Goal: Task Accomplishment & Management: Manage account settings

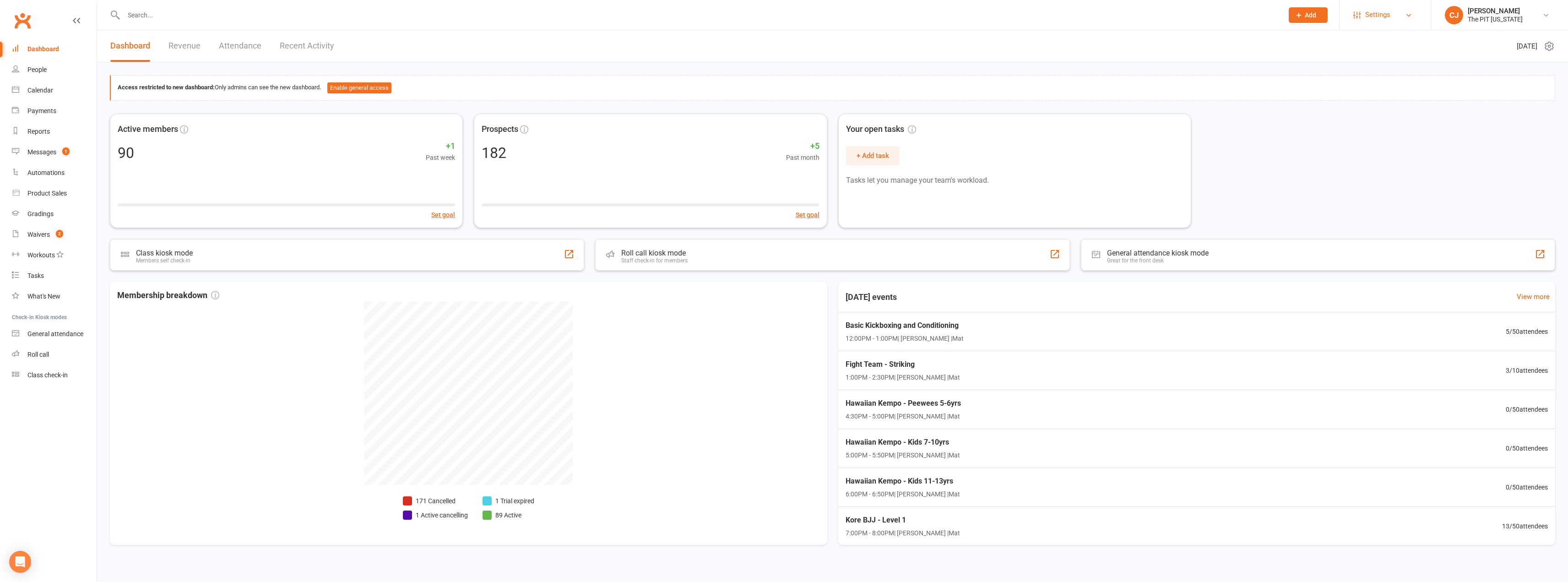
click at [1398, 19] on link "Settings" at bounding box center [1385, 15] width 64 height 21
click at [1400, 39] on link "Membership Plans" at bounding box center [1385, 40] width 91 height 21
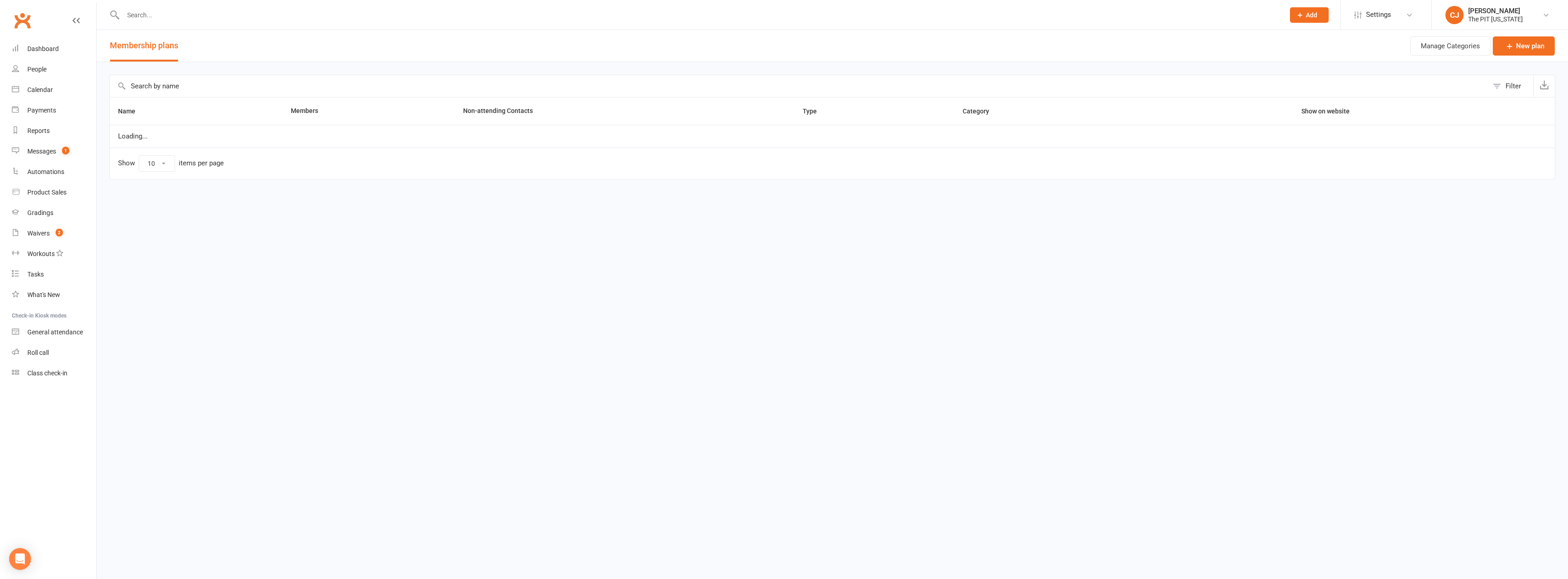
select select "100"
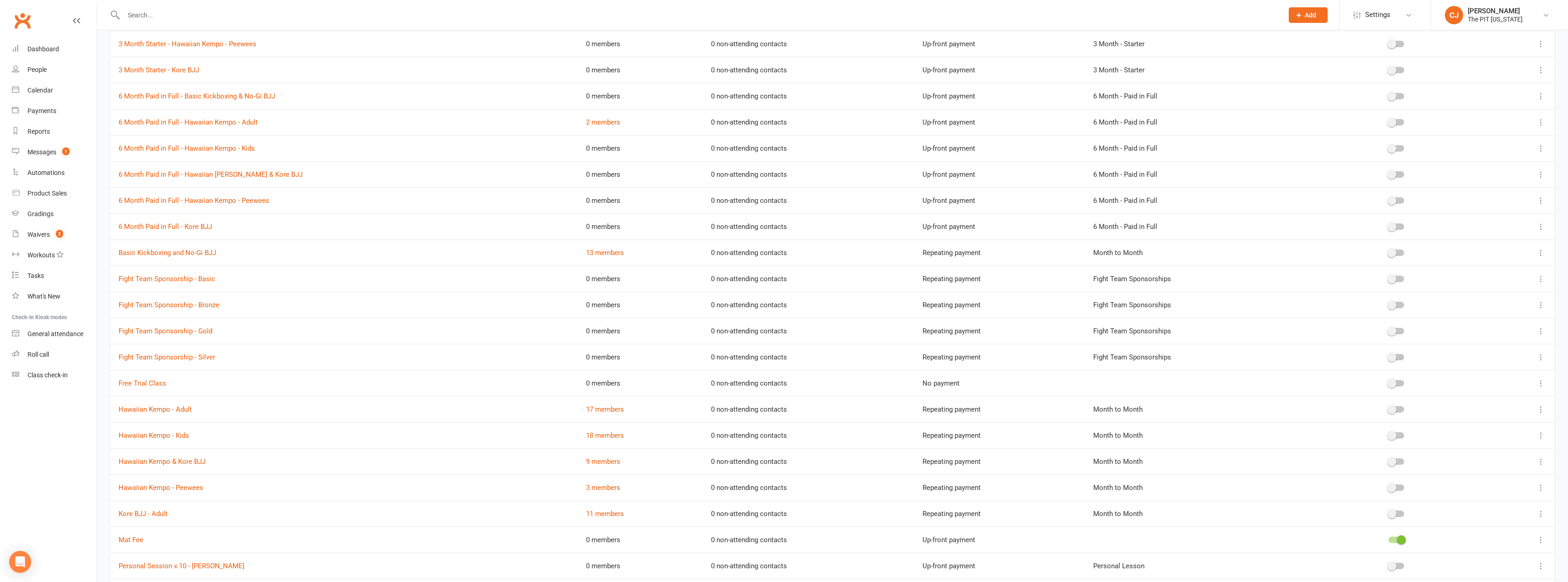
scroll to position [502, 0]
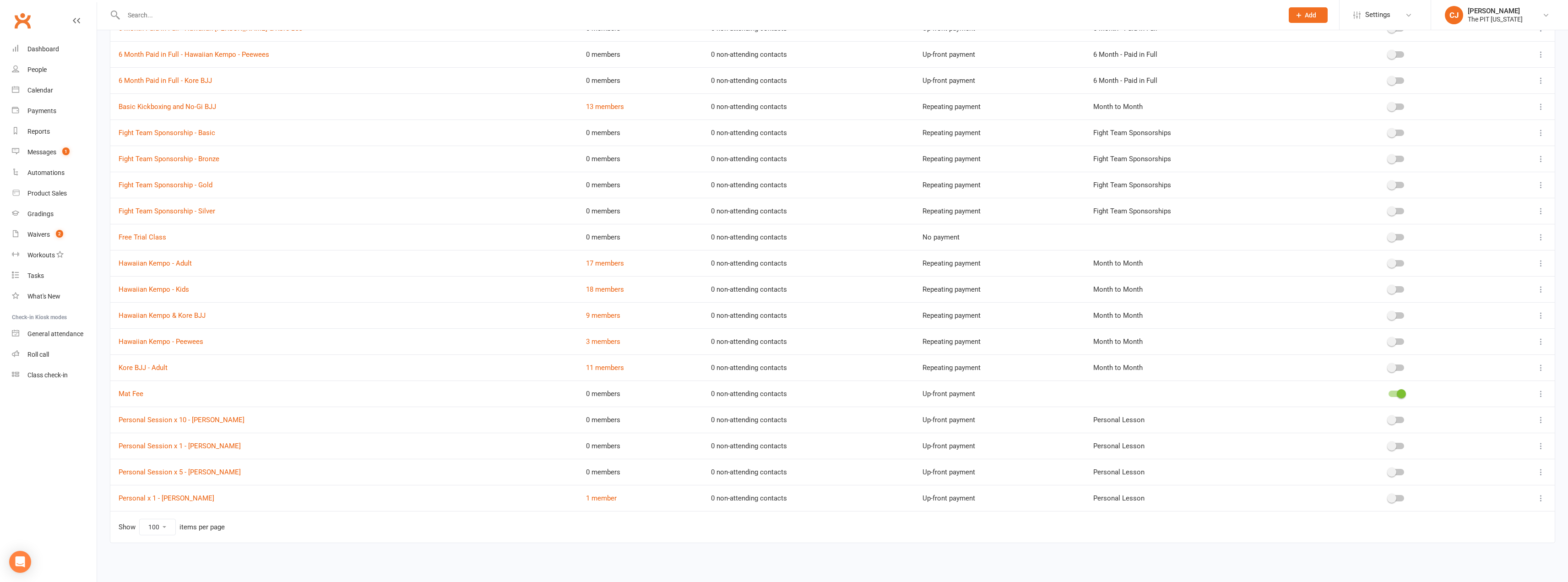
click at [1540, 502] on icon at bounding box center [1540, 498] width 9 height 9
click at [1467, 537] on link "Duplicate" at bounding box center [1493, 534] width 90 height 18
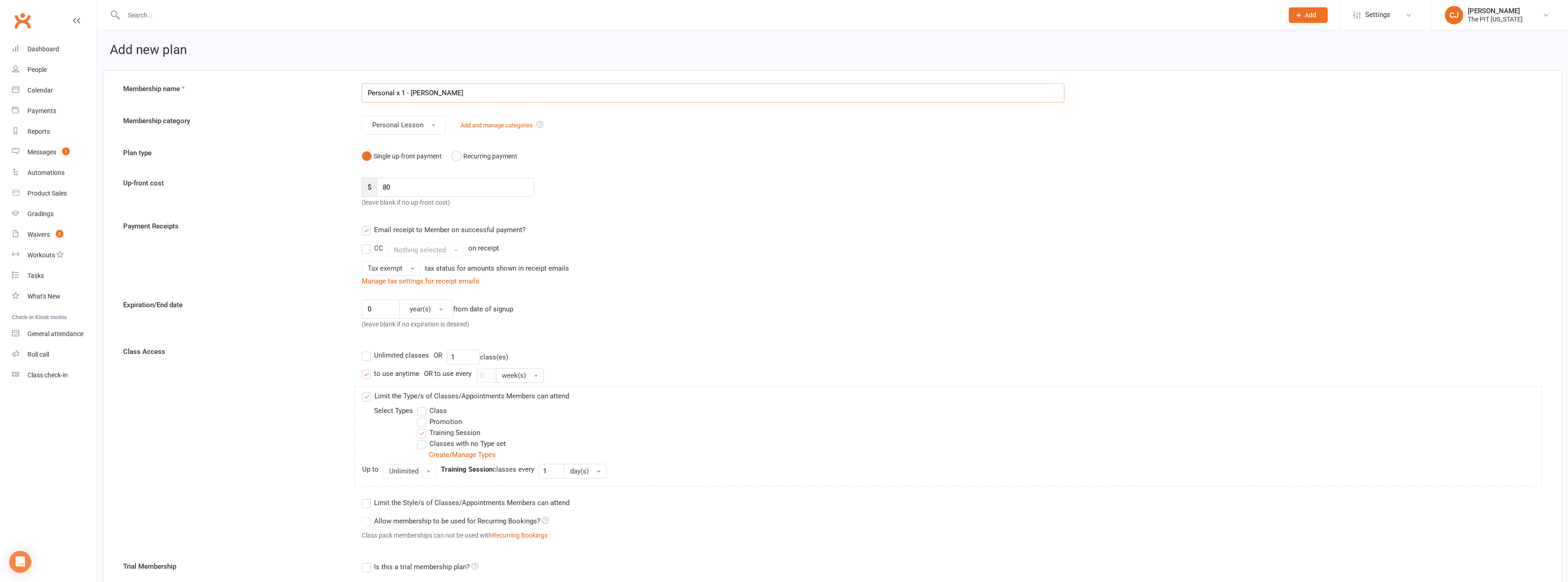
drag, startPoint x: 447, startPoint y: 97, endPoint x: 306, endPoint y: 87, distance: 141.4
click at [306, 87] on div "Membership name Personal x 1 - [PERSON_NAME]" at bounding box center [832, 92] width 1432 height 19
type input "Mitt Session - [PERSON_NAME]"
click at [359, 186] on div "$ 80 (leave blank if no up-front cost)" at bounding box center [534, 193] width 358 height 30
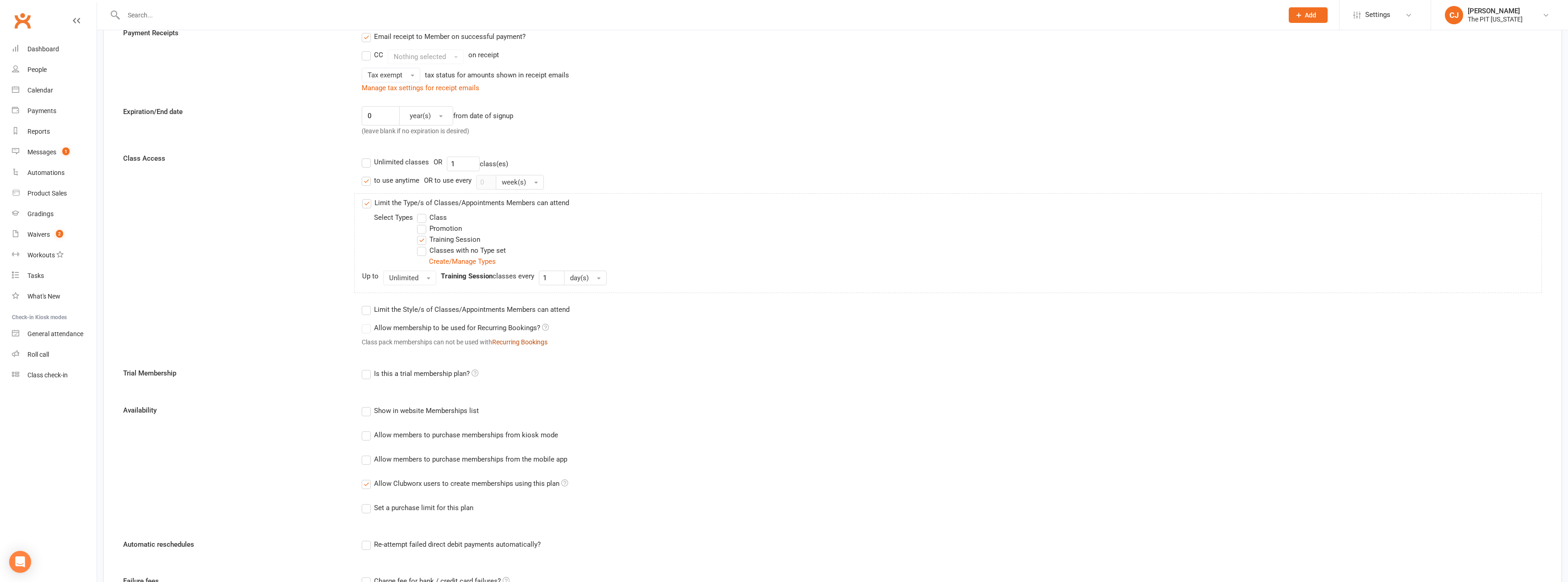
scroll to position [385, 0]
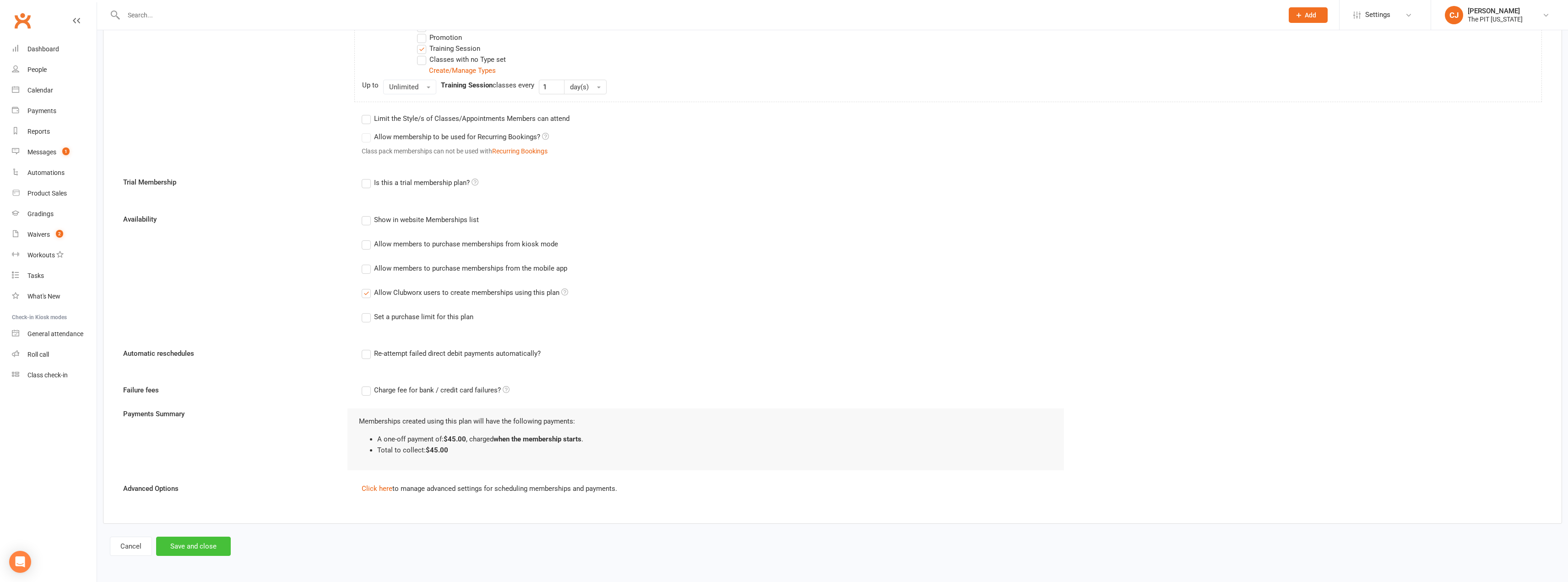
type input "45"
click at [207, 543] on button "Save and close" at bounding box center [193, 546] width 75 height 19
select select "100"
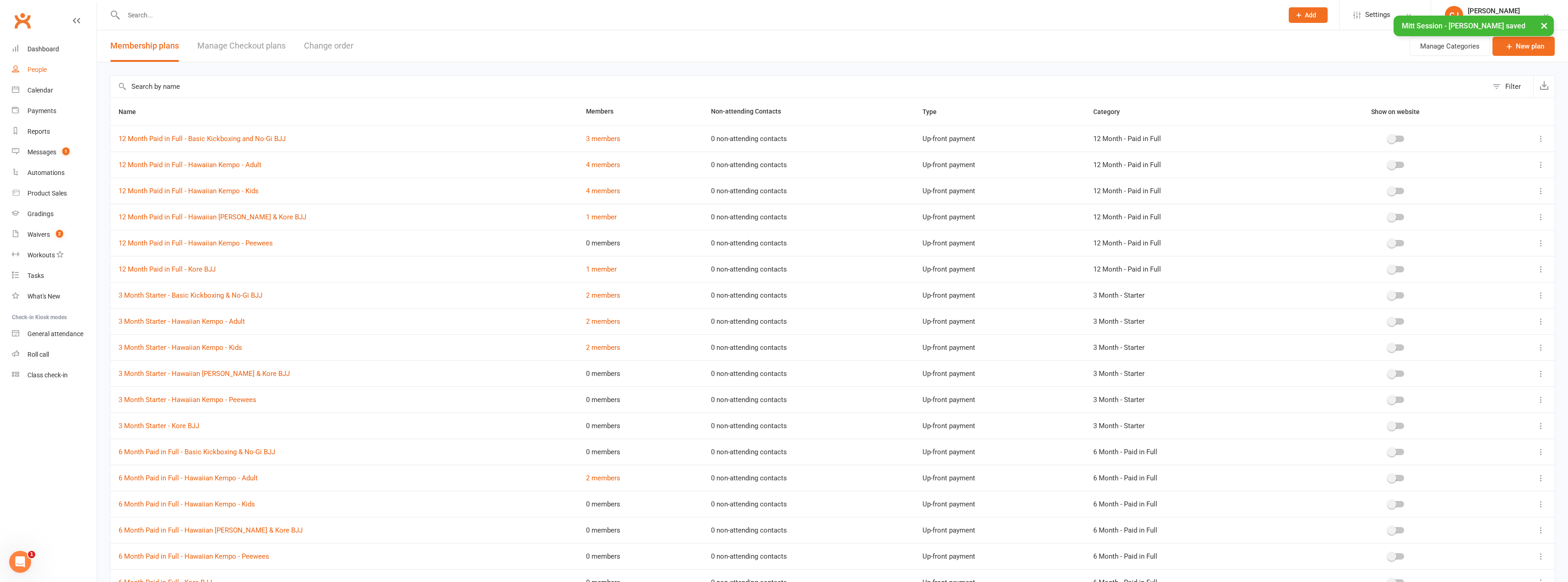
click at [28, 69] on div "People" at bounding box center [37, 70] width 19 height 7
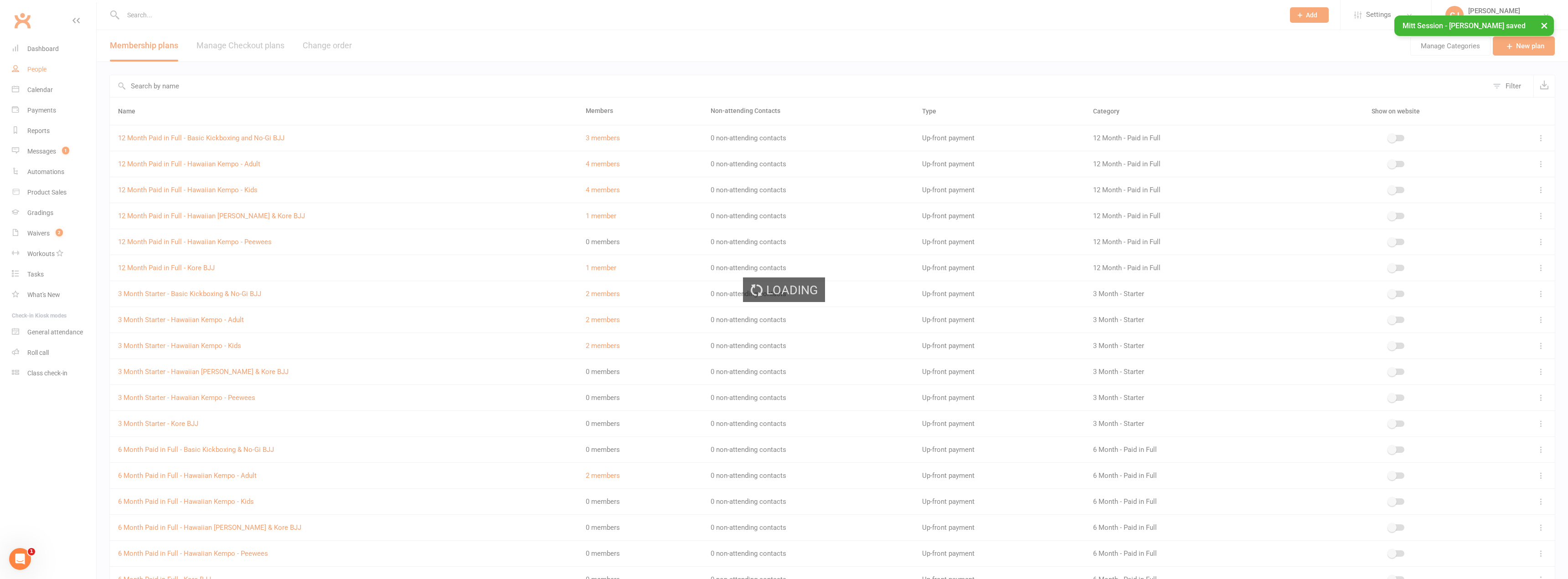
select select "100"
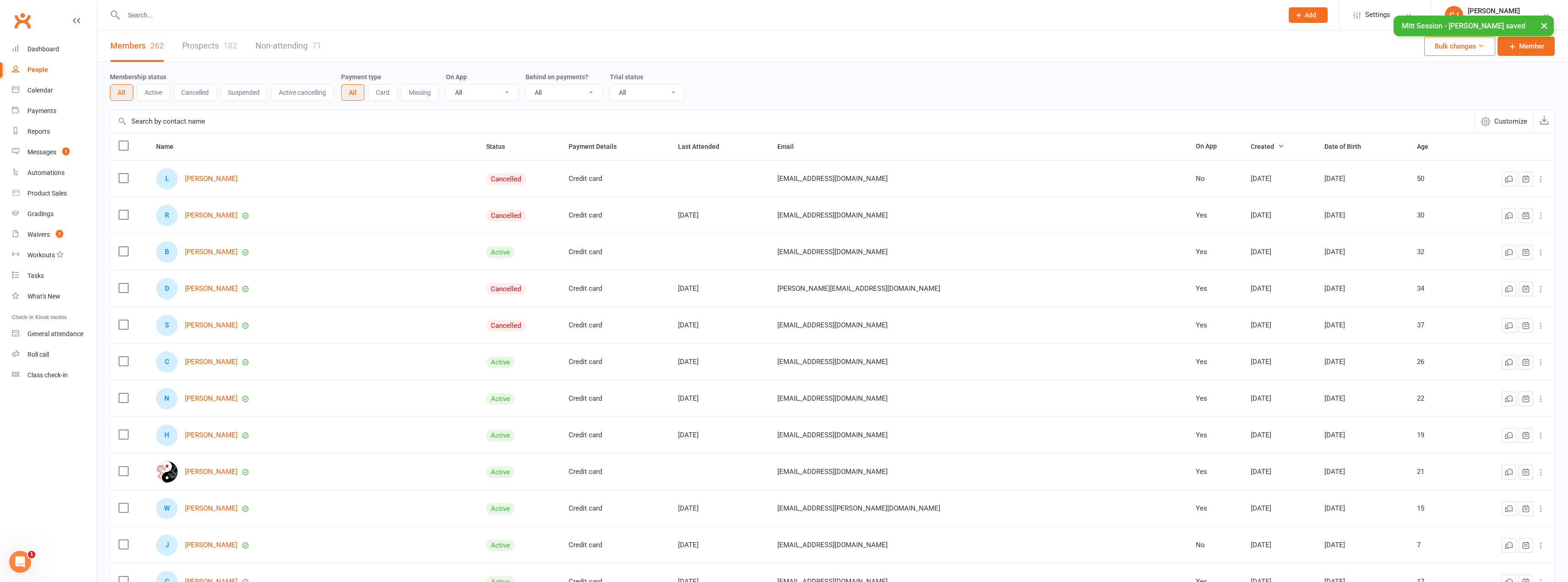
click at [144, 15] on div "× Mitt Session - [PERSON_NAME] saved" at bounding box center [778, 15] width 1556 height 0
click at [136, 10] on input "text" at bounding box center [699, 15] width 1156 height 13
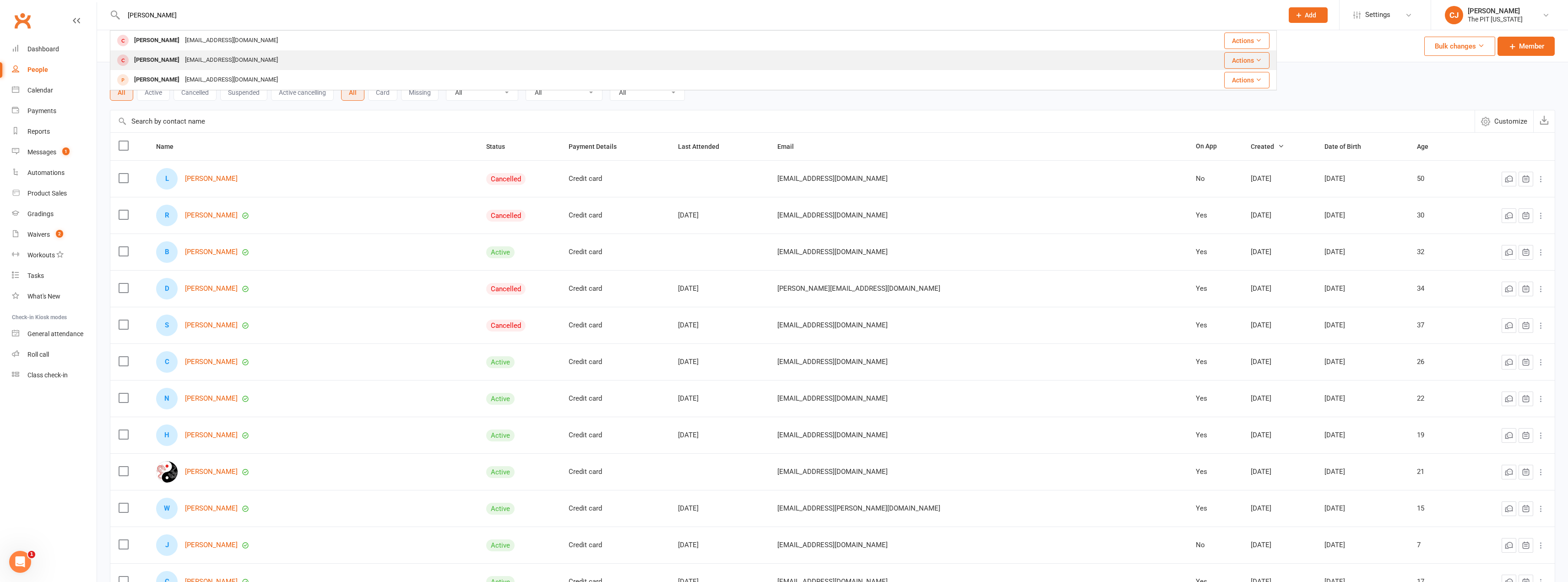
type input "[PERSON_NAME]"
click at [149, 57] on div "[PERSON_NAME]" at bounding box center [156, 61] width 51 height 13
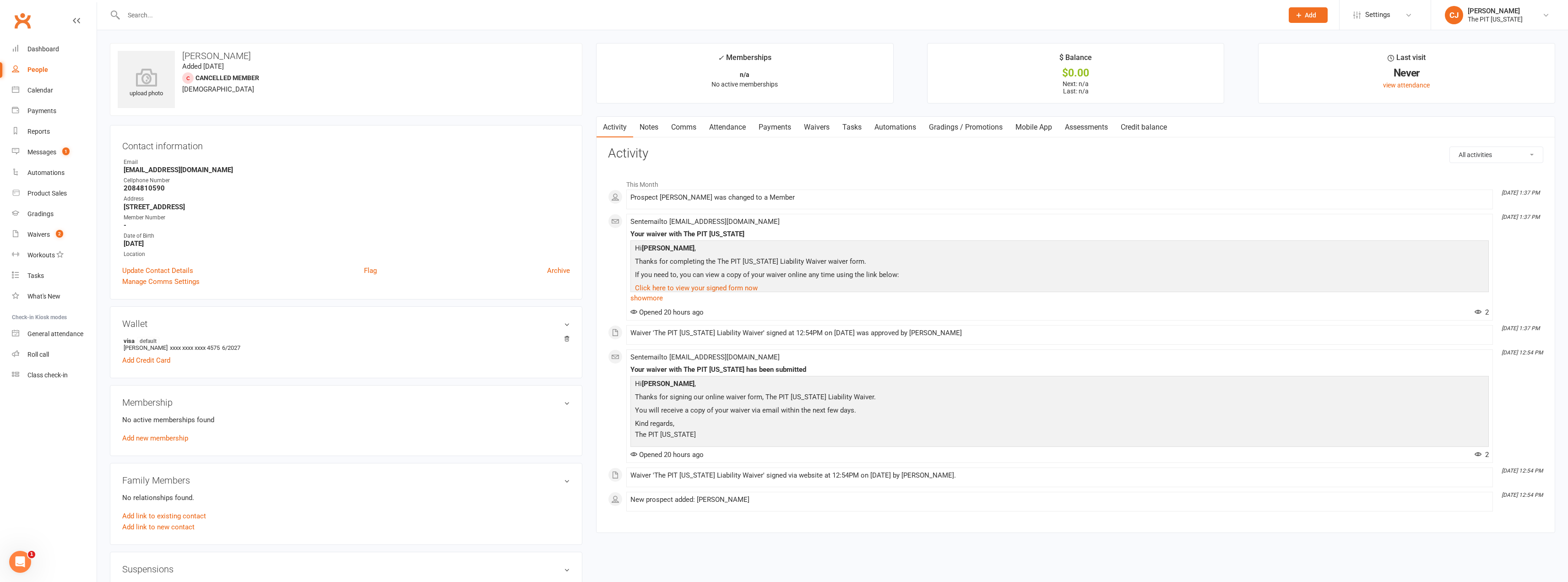
click at [152, 432] on div "No active memberships found Add new membership" at bounding box center [346, 429] width 447 height 29
click at [154, 437] on link "Add new membership" at bounding box center [155, 438] width 66 height 8
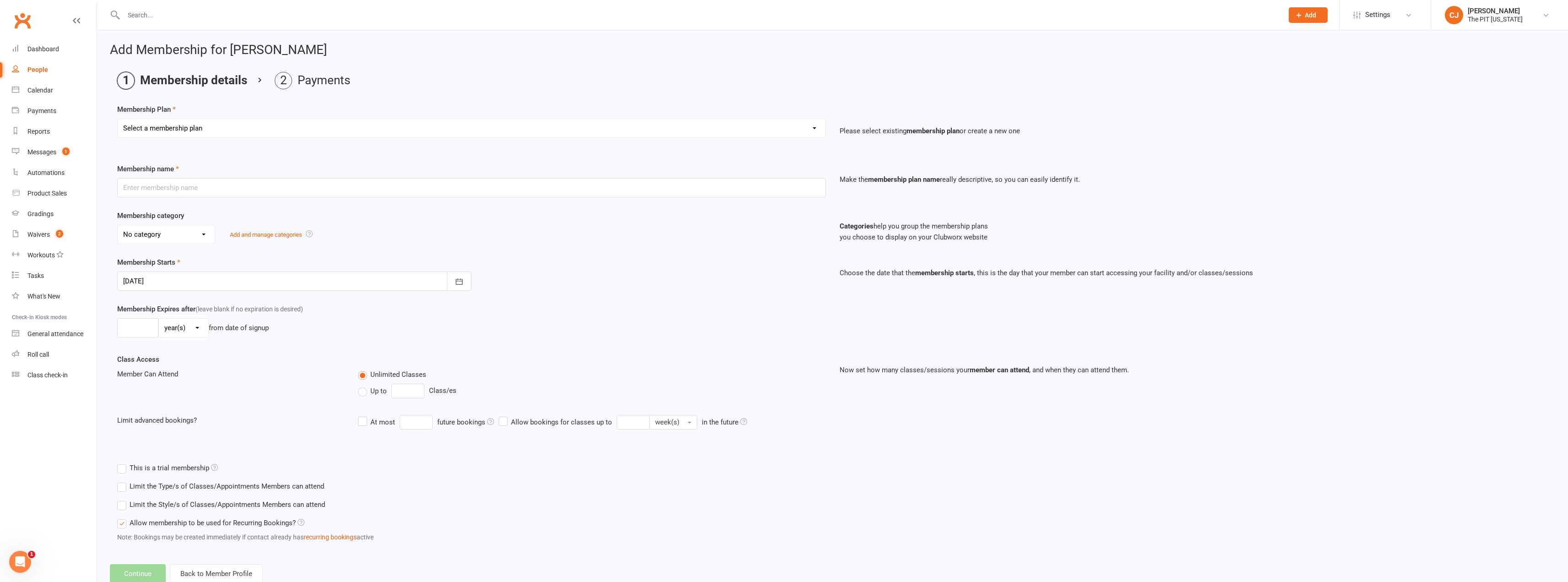
click at [461, 130] on select "Select a membership plan Create new Membership Plan Free Trial Class Mat Fee Ba…" at bounding box center [471, 128] width 708 height 18
select select "35"
click at [117, 119] on select "Select a membership plan Create new Membership Plan Free Trial Class Mat Fee Ba…" at bounding box center [471, 128] width 708 height 18
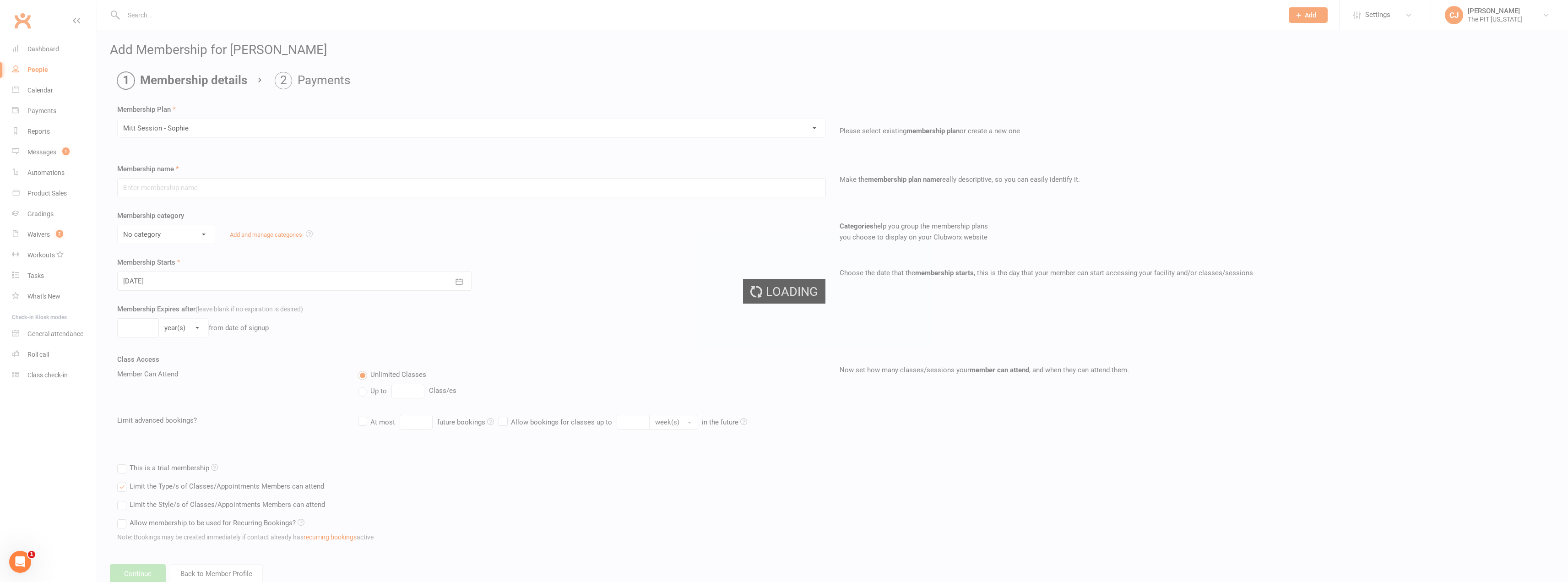
type input "Mitt Session - [PERSON_NAME]"
select select "6"
type input "0"
type input "1"
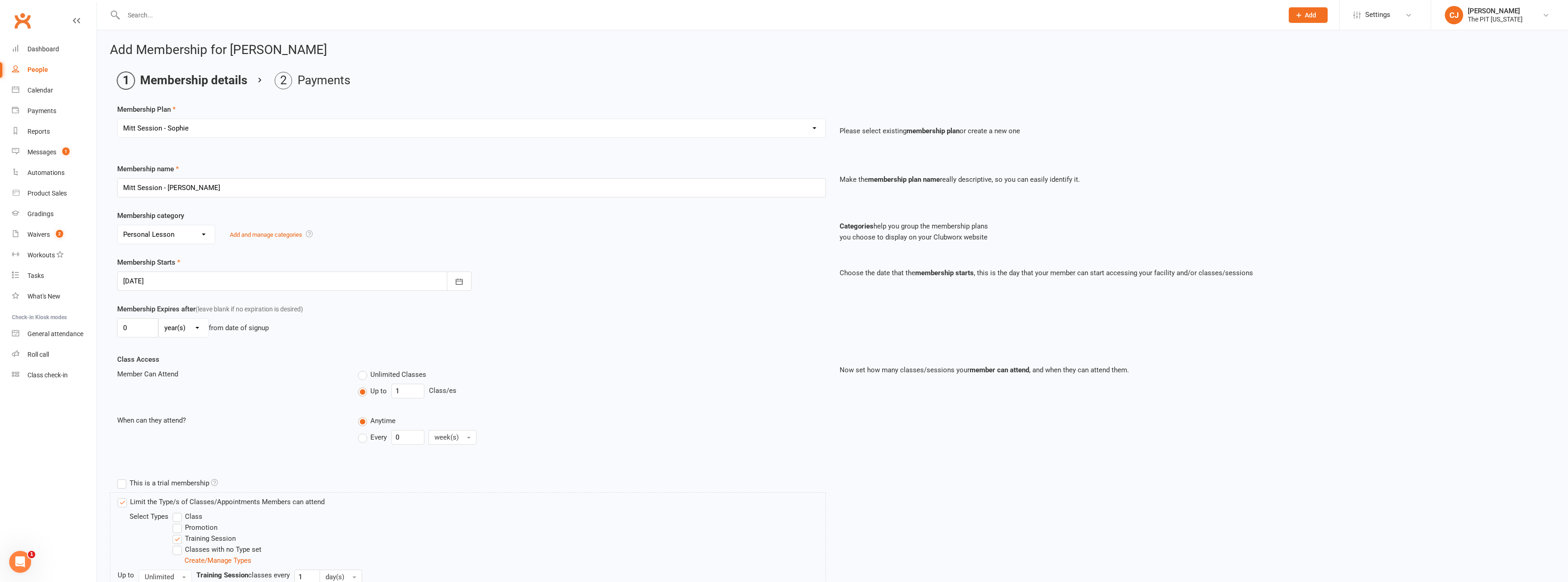
click at [169, 277] on div at bounding box center [295, 281] width 355 height 19
click at [175, 371] on span "11" at bounding box center [174, 374] width 7 height 7
type input "[DATE]"
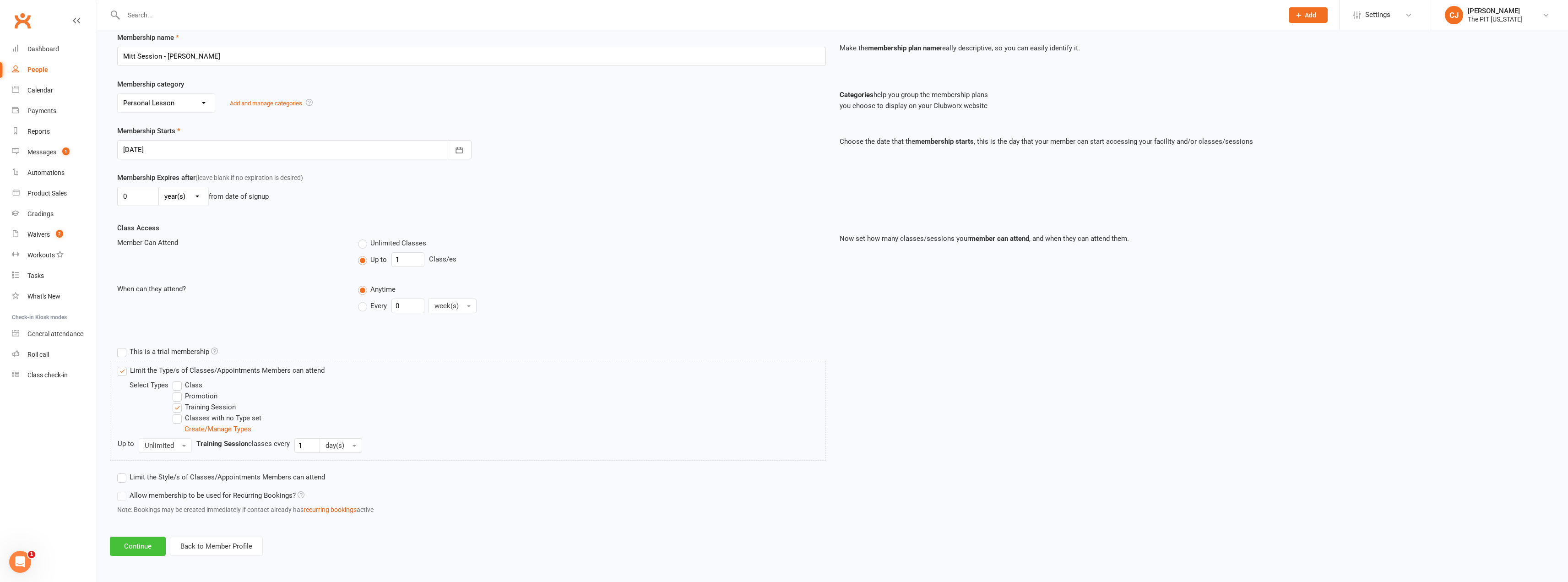
click at [141, 540] on button "Continue" at bounding box center [138, 546] width 56 height 19
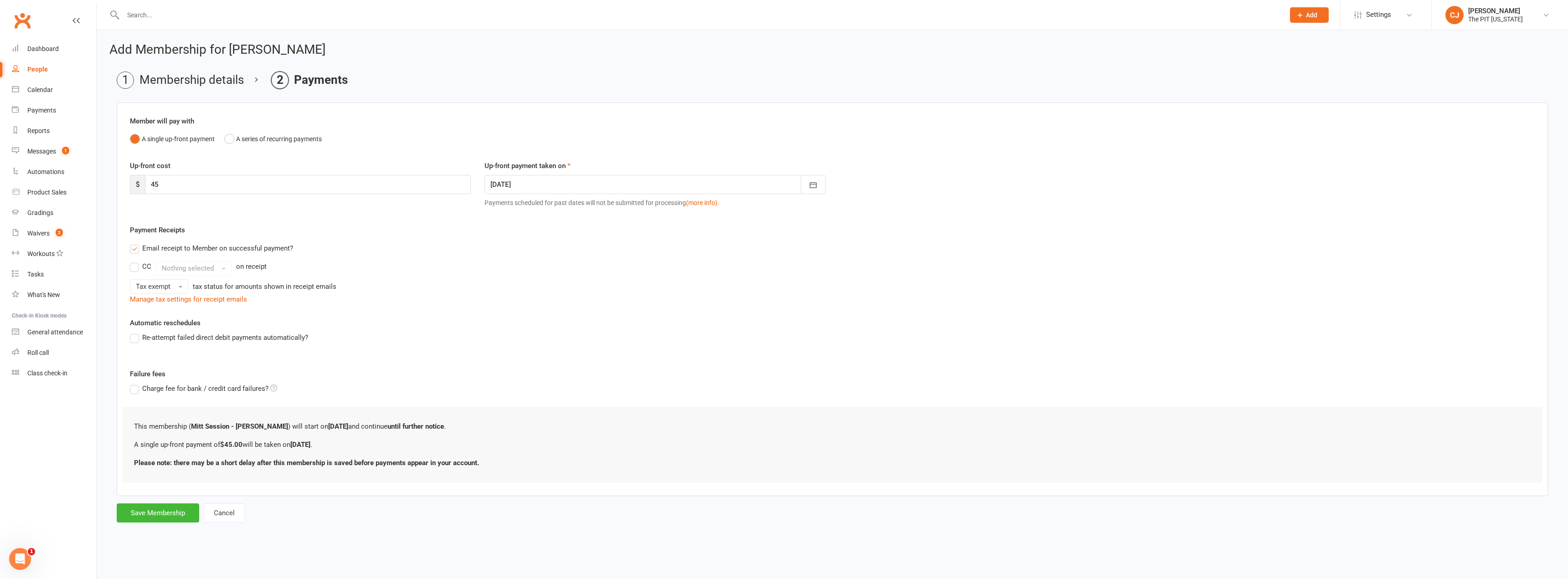
click at [503, 165] on label "Up-front payment taken on" at bounding box center [528, 166] width 86 height 11
click at [503, 179] on div at bounding box center [655, 184] width 341 height 19
click at [559, 273] on span "12" at bounding box center [562, 277] width 7 height 7
type input "[DATE]"
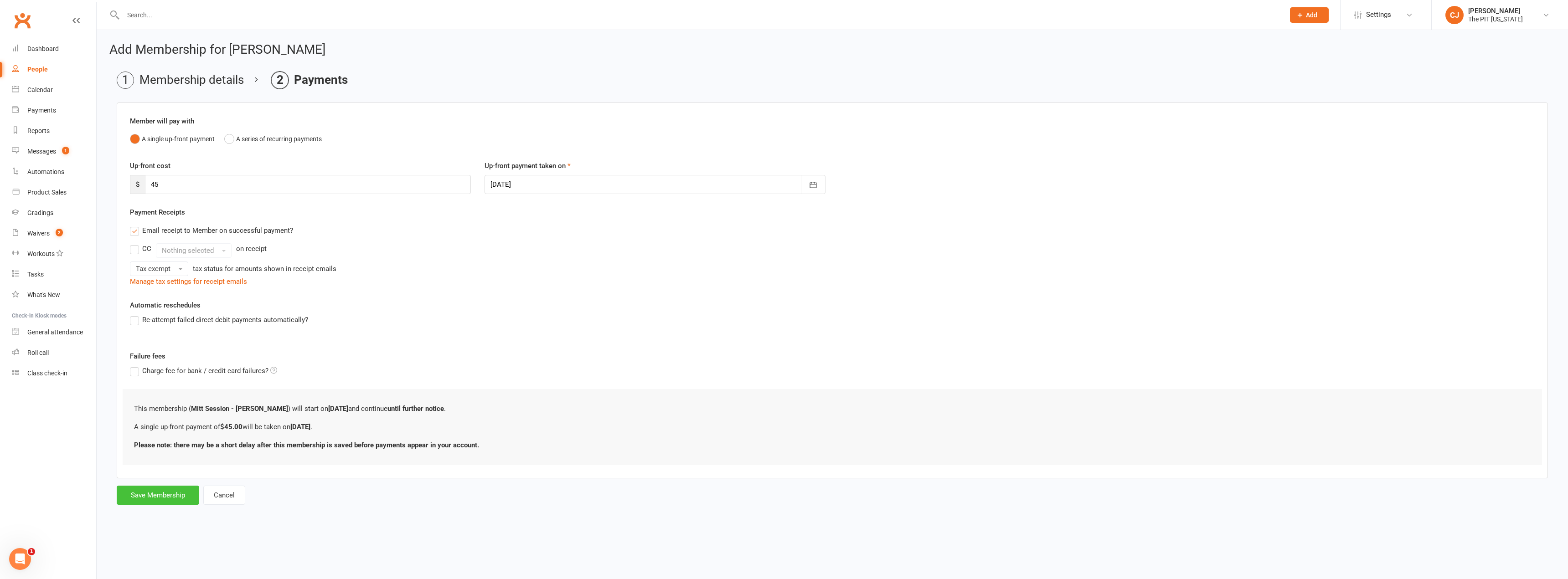
click at [137, 489] on button "Save Membership" at bounding box center [158, 494] width 83 height 19
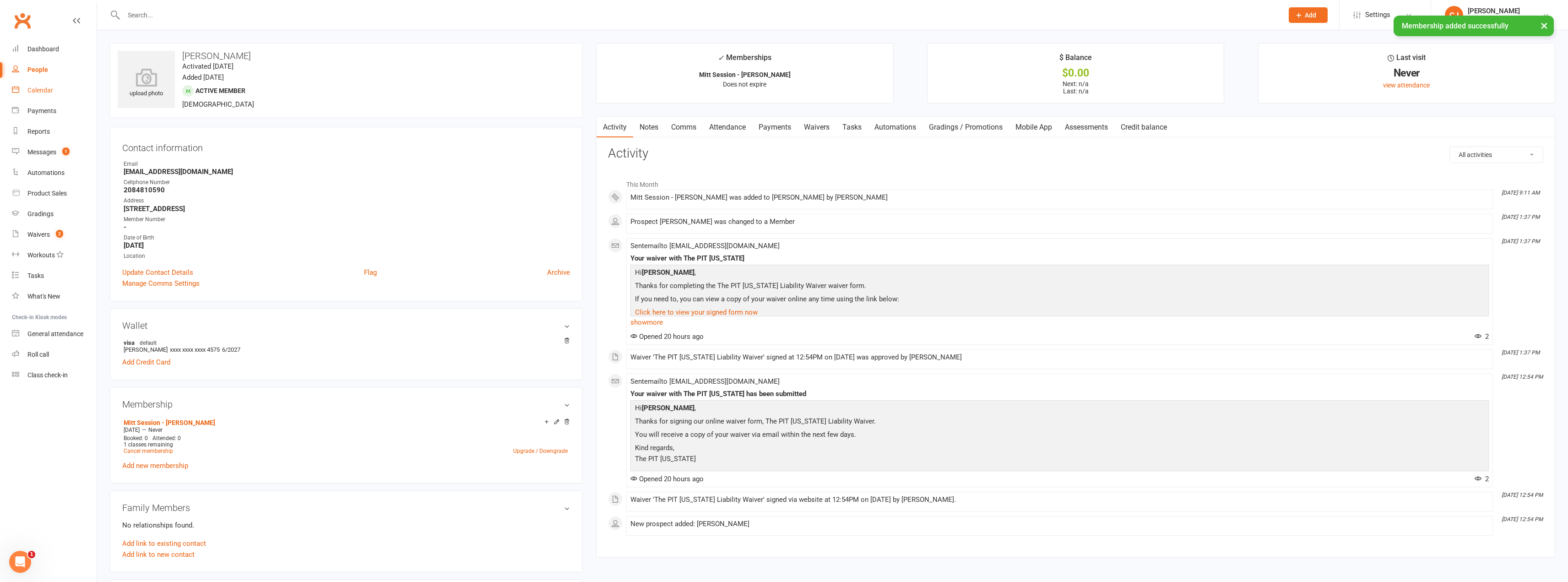
click at [43, 87] on div "Calendar" at bounding box center [40, 90] width 26 height 7
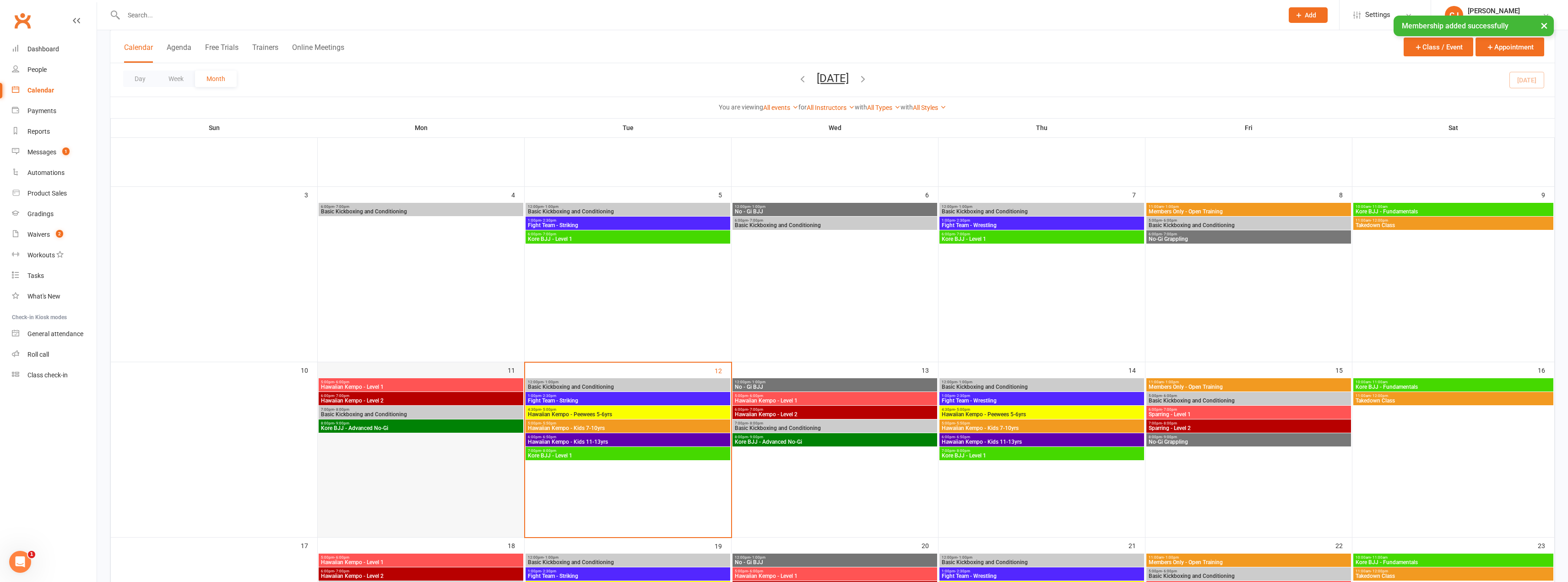
click at [476, 442] on div at bounding box center [421, 419] width 205 height 83
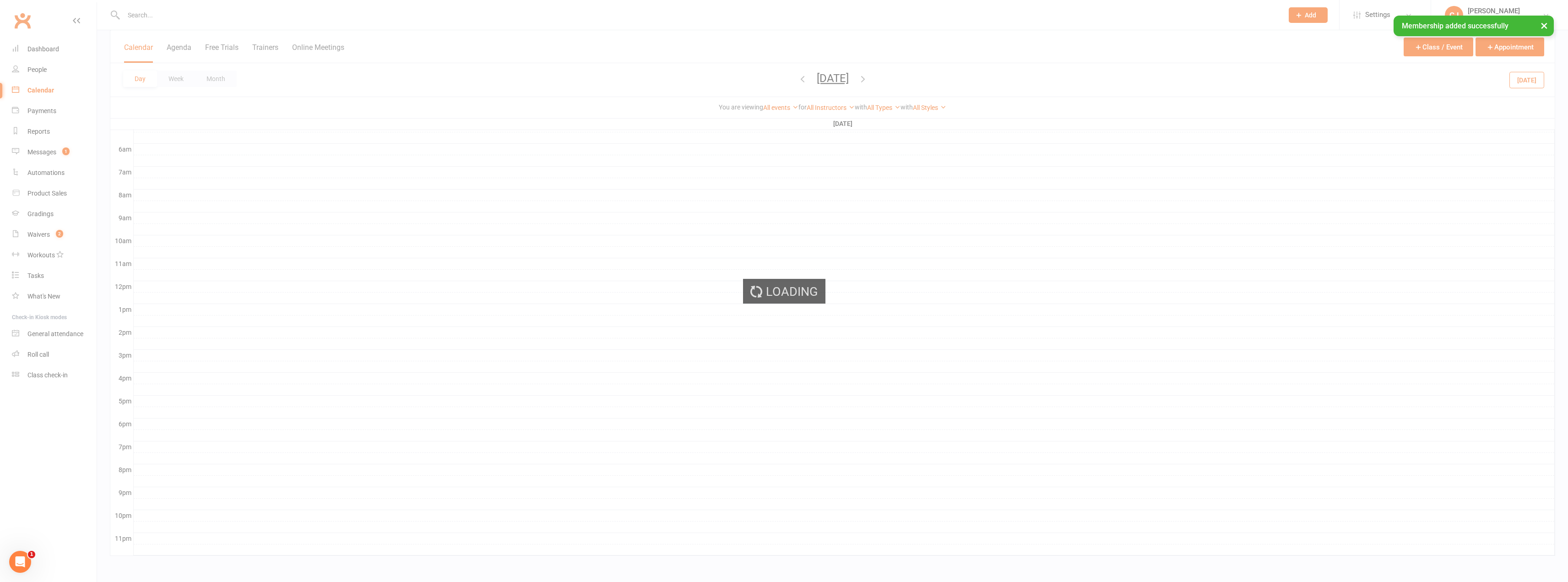
scroll to position [180, 0]
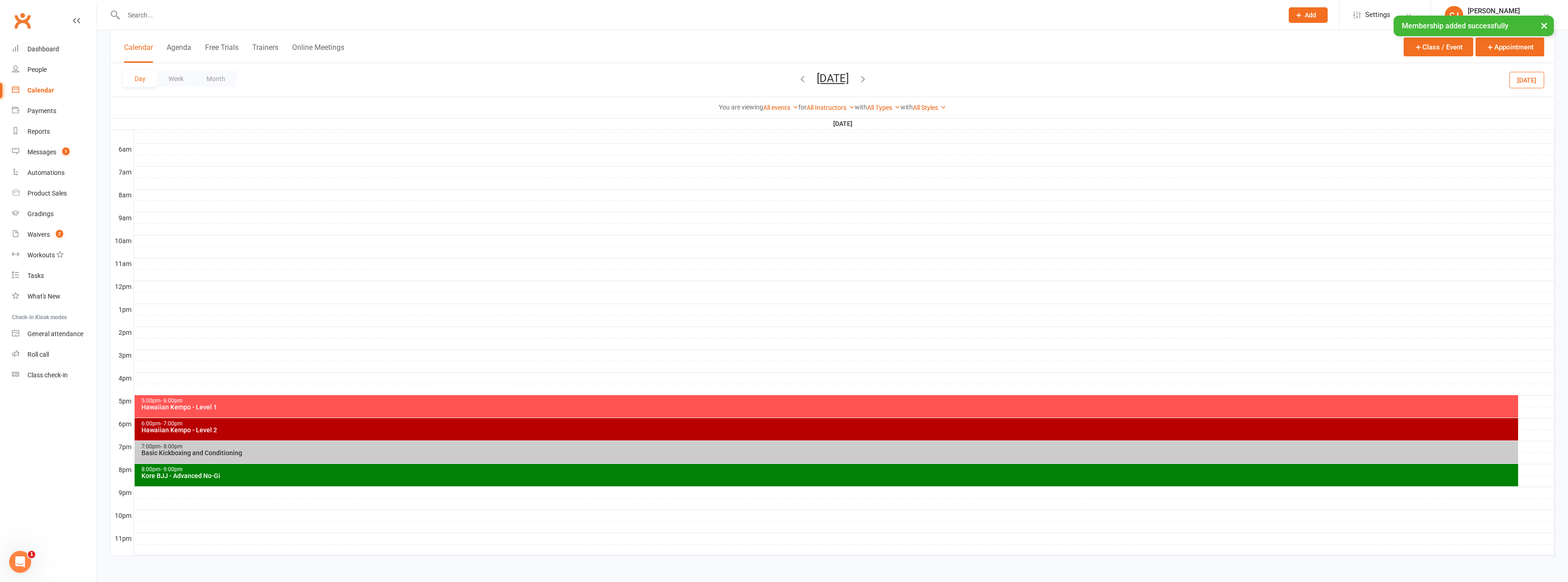
click at [141, 308] on div at bounding box center [844, 309] width 1421 height 11
click at [142, 287] on button "Add Appointment" at bounding box center [145, 287] width 53 height 11
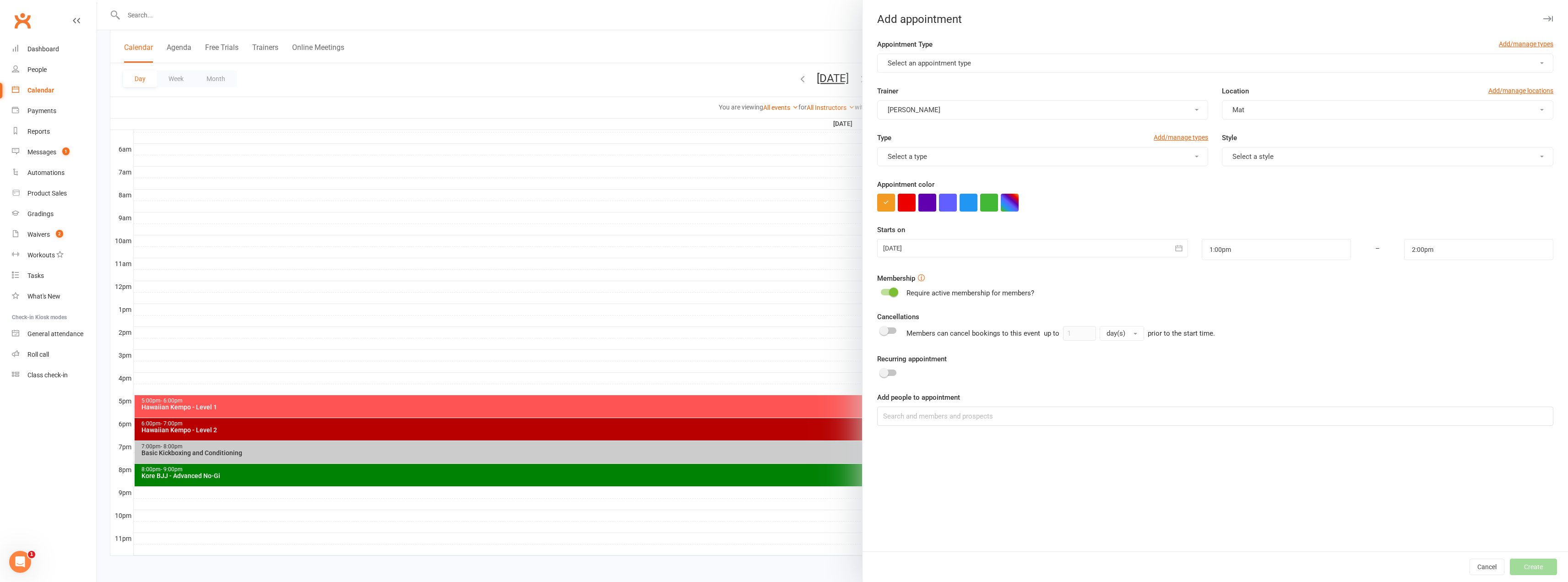
click at [928, 68] on button "Select an appointment type" at bounding box center [1215, 63] width 676 height 19
click at [1432, 87] on div "Location Add/manage locations" at bounding box center [1388, 93] width 331 height 15
click at [968, 63] on button "Select an appointment type" at bounding box center [1215, 63] width 676 height 19
click at [949, 99] on link "Personal - [PERSON_NAME]" at bounding box center [927, 103] width 100 height 18
click at [1237, 158] on span "Select a style" at bounding box center [1253, 156] width 41 height 8
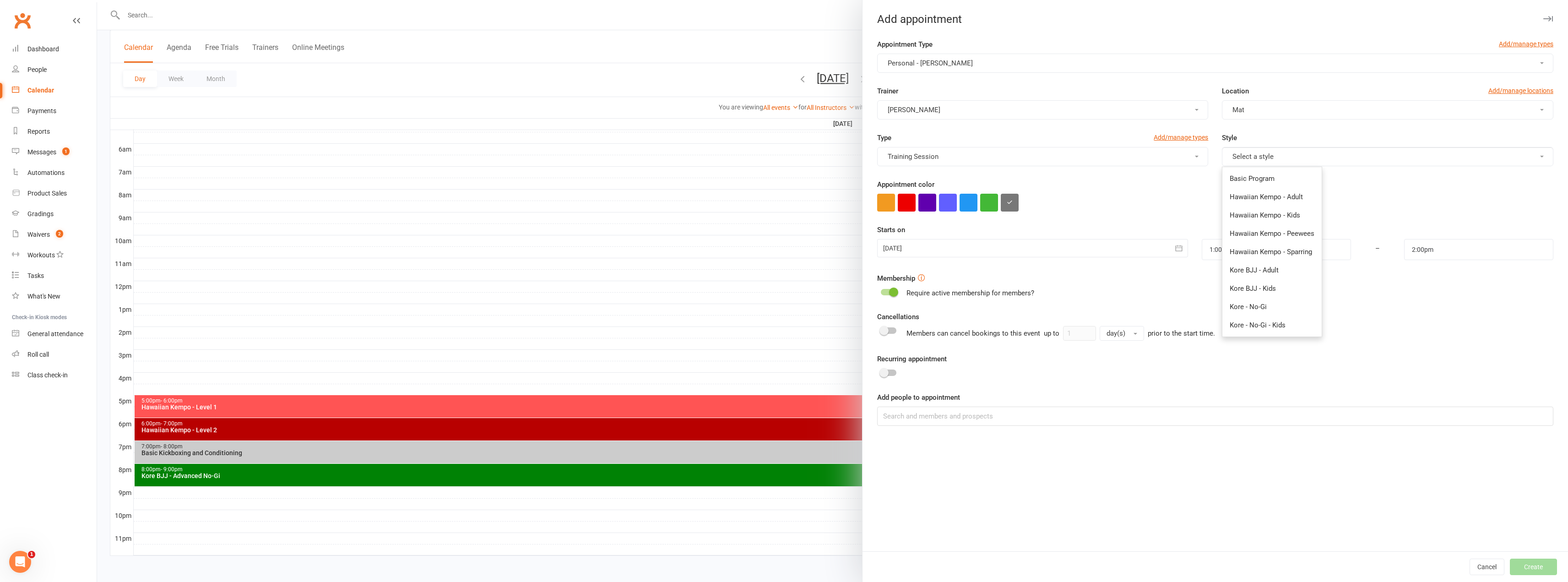
click at [1116, 49] on div "Appointment Type Add/manage types" at bounding box center [1215, 46] width 676 height 15
click at [935, 67] on button "Personal - [PERSON_NAME]" at bounding box center [1215, 63] width 676 height 19
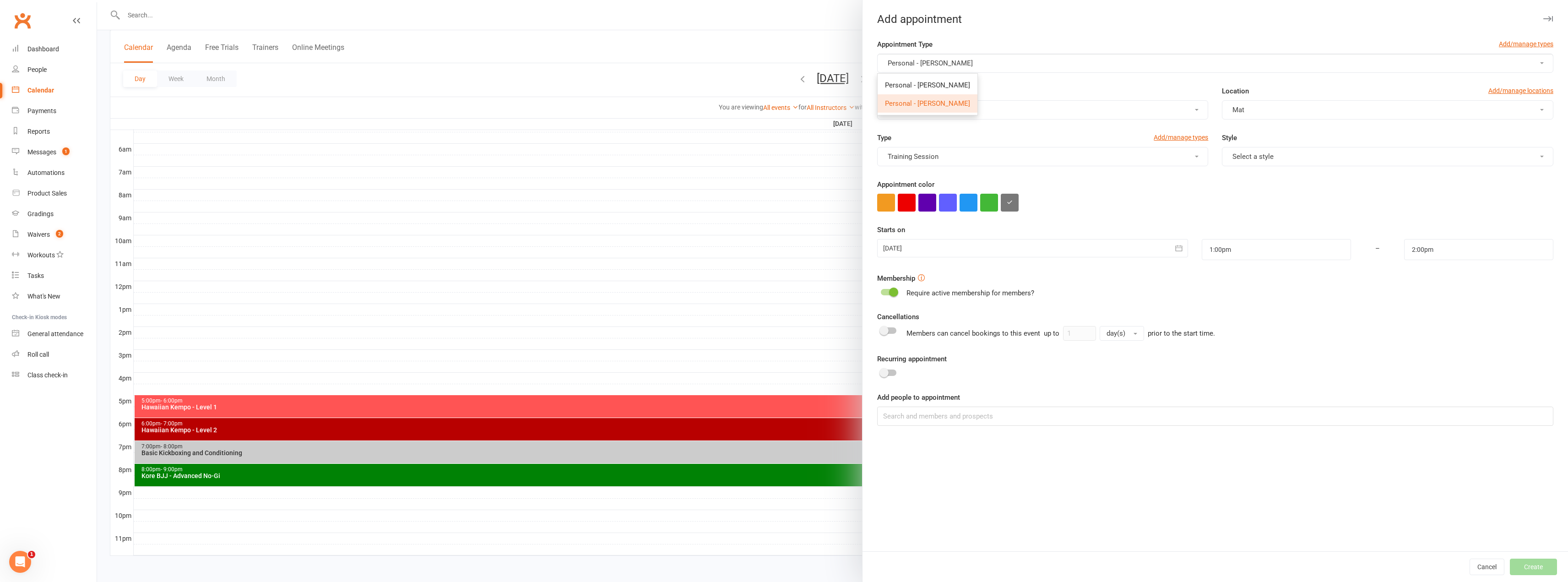
click at [985, 35] on div "Add appointment Appointment Type Add/manage types Personal - [PERSON_NAME] Pers…" at bounding box center [1215, 291] width 706 height 582
click at [932, 416] on input at bounding box center [1215, 416] width 676 height 19
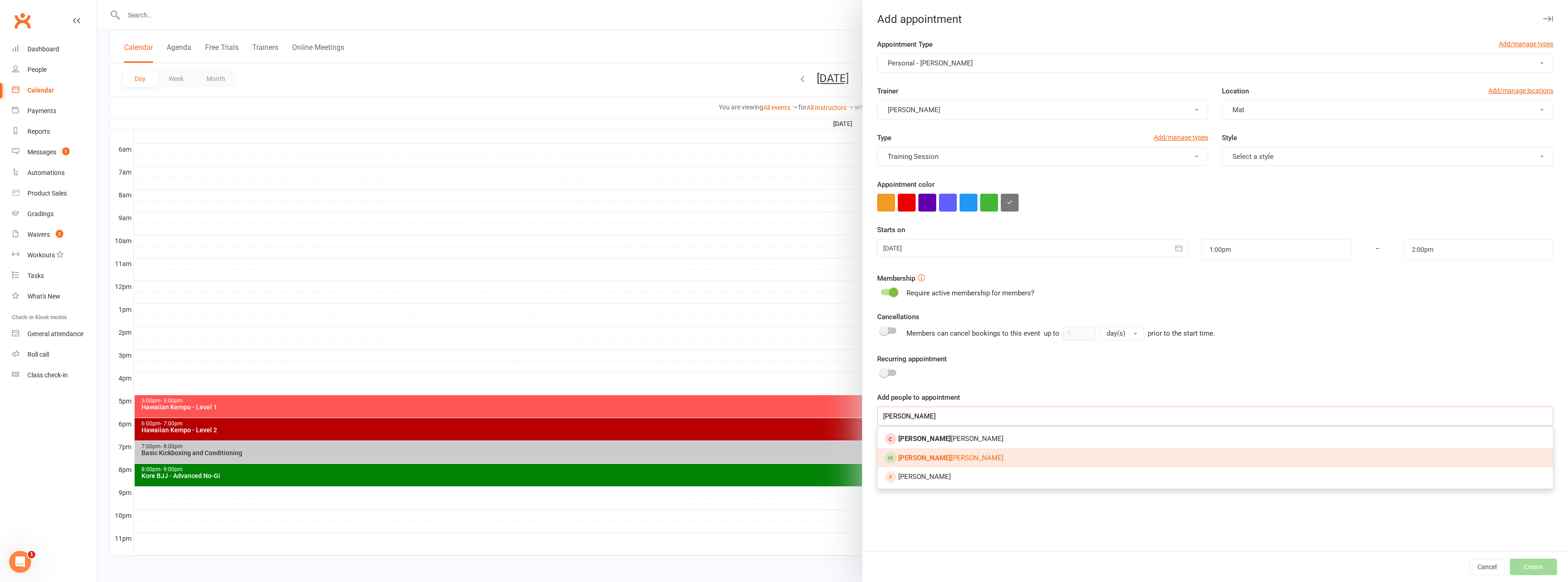
type input "[PERSON_NAME]"
click at [929, 455] on span "[PERSON_NAME]" at bounding box center [951, 457] width 105 height 8
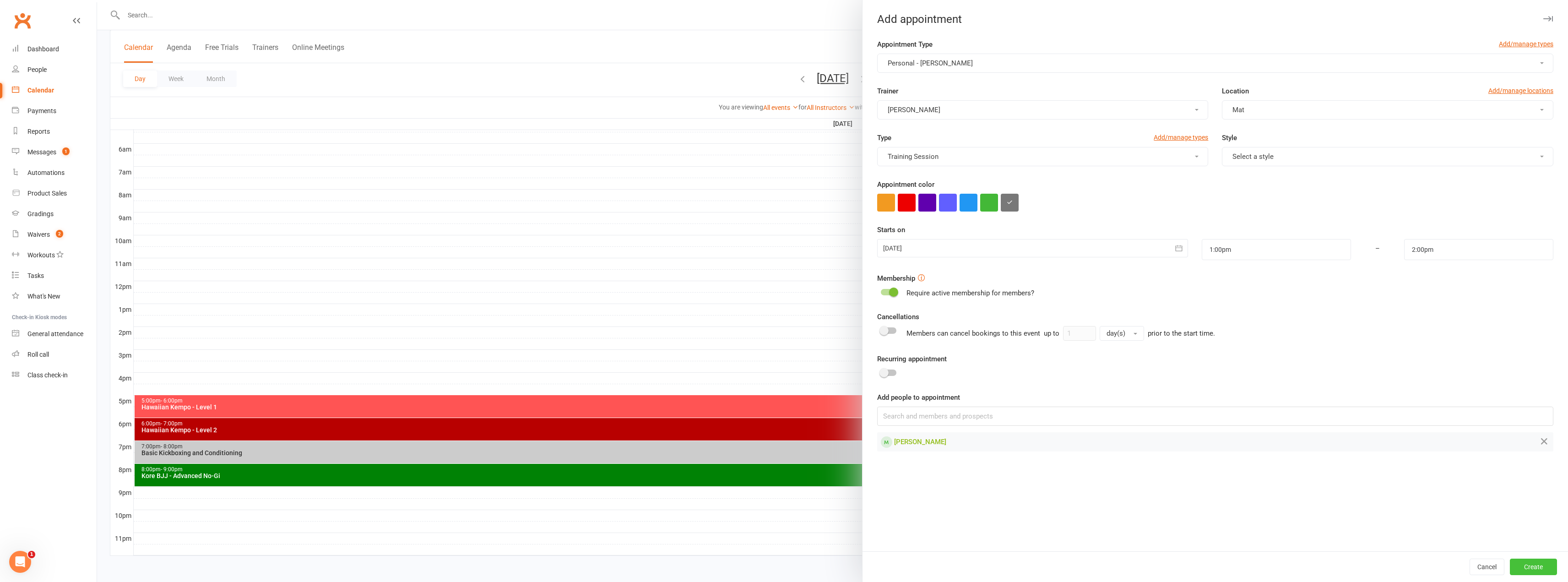
click at [1519, 570] on button "Create" at bounding box center [1533, 567] width 47 height 17
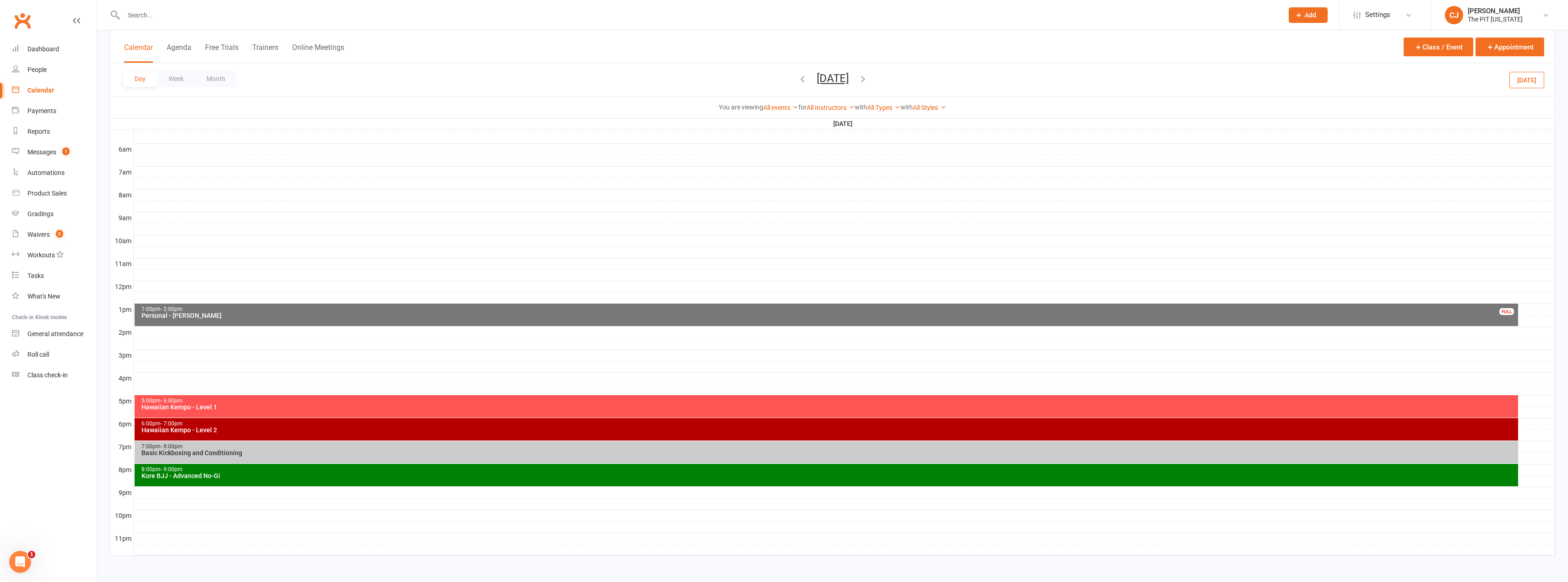
click at [219, 322] on div "1:00pm - 2:00pm Personal - [PERSON_NAME] FULL" at bounding box center [826, 314] width 1383 height 23
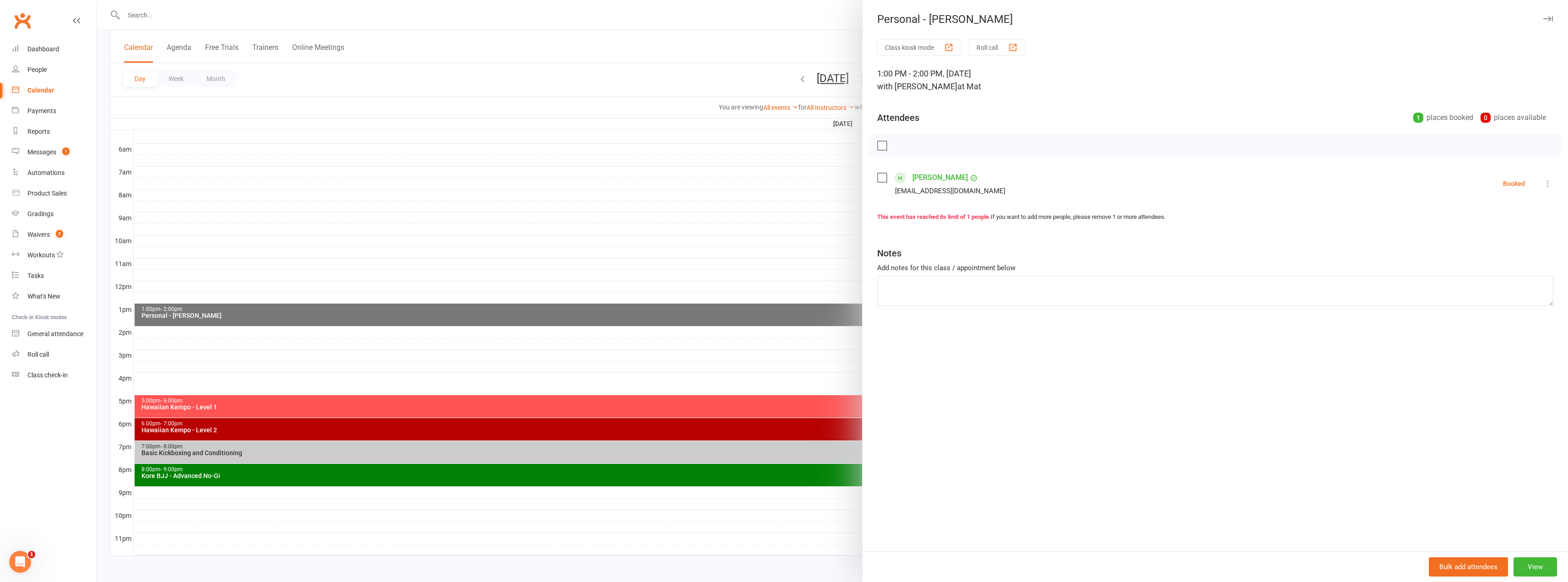
click at [1543, 188] on button at bounding box center [1548, 183] width 11 height 11
click at [1509, 235] on link "Check in" at bounding box center [1507, 238] width 90 height 18
click at [380, 207] on div at bounding box center [833, 291] width 1471 height 582
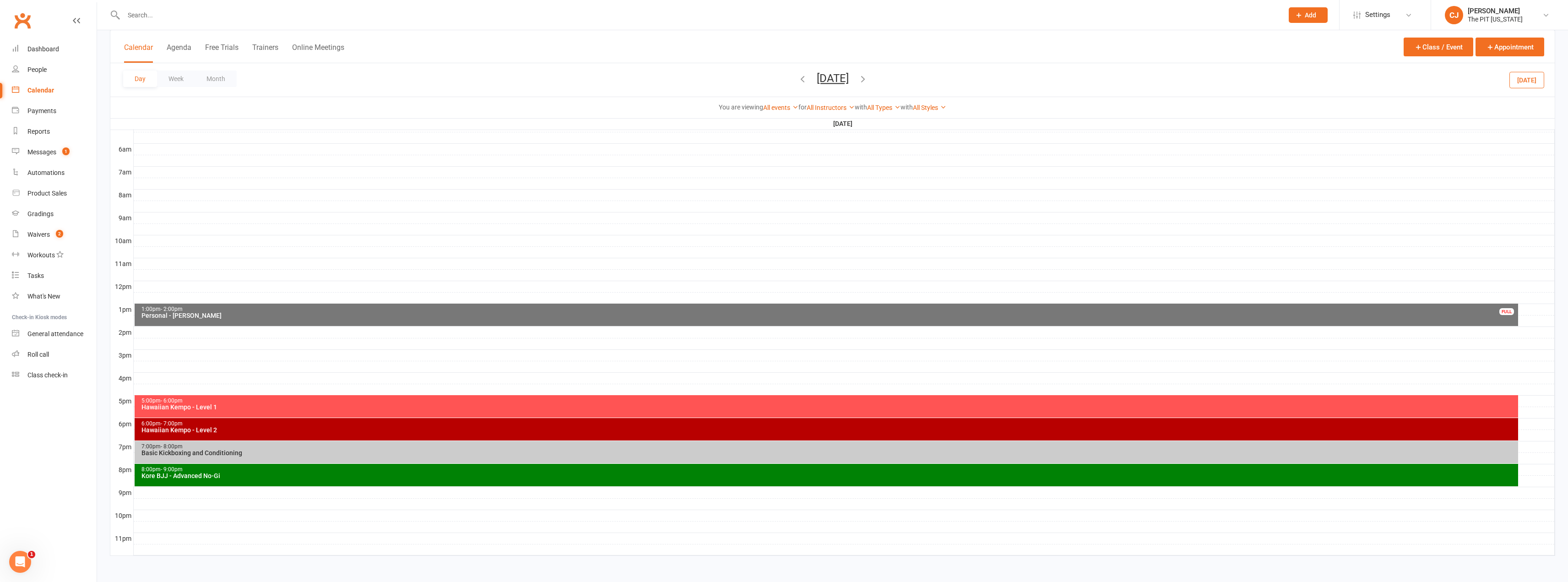
click at [158, 14] on input "text" at bounding box center [699, 15] width 1156 height 13
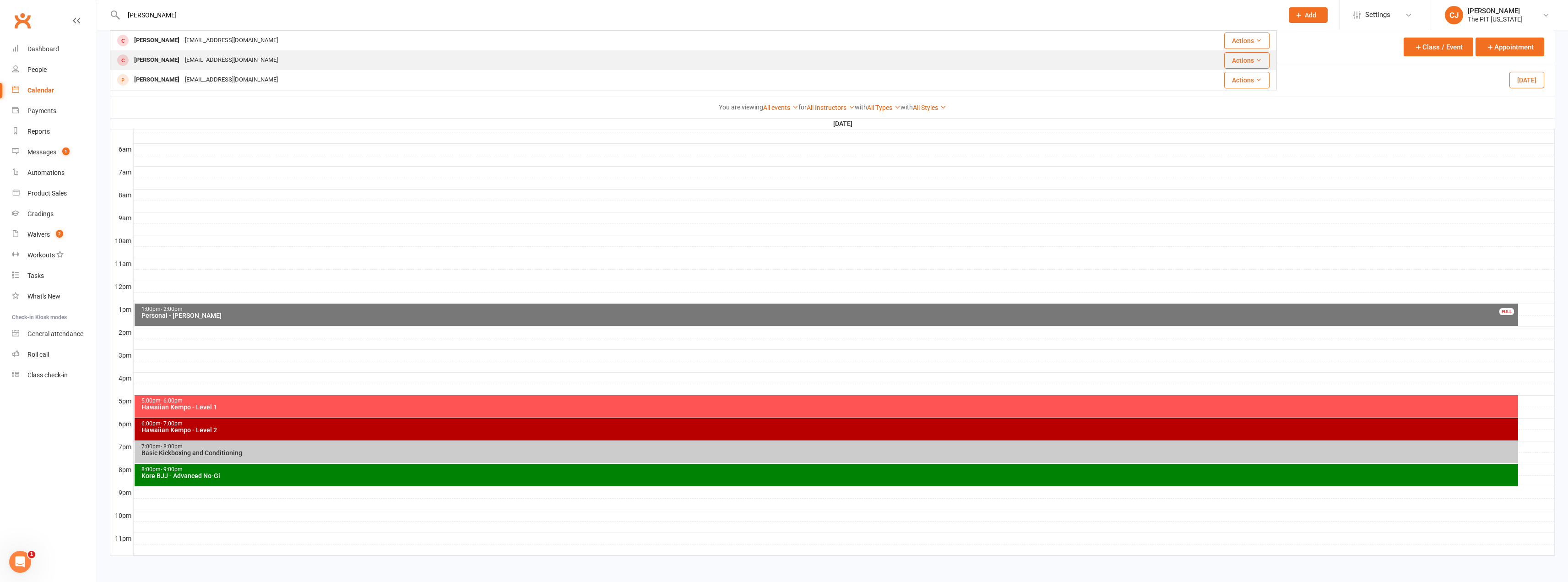
type input "[PERSON_NAME]"
click at [169, 58] on div "[PERSON_NAME]" at bounding box center [156, 61] width 51 height 13
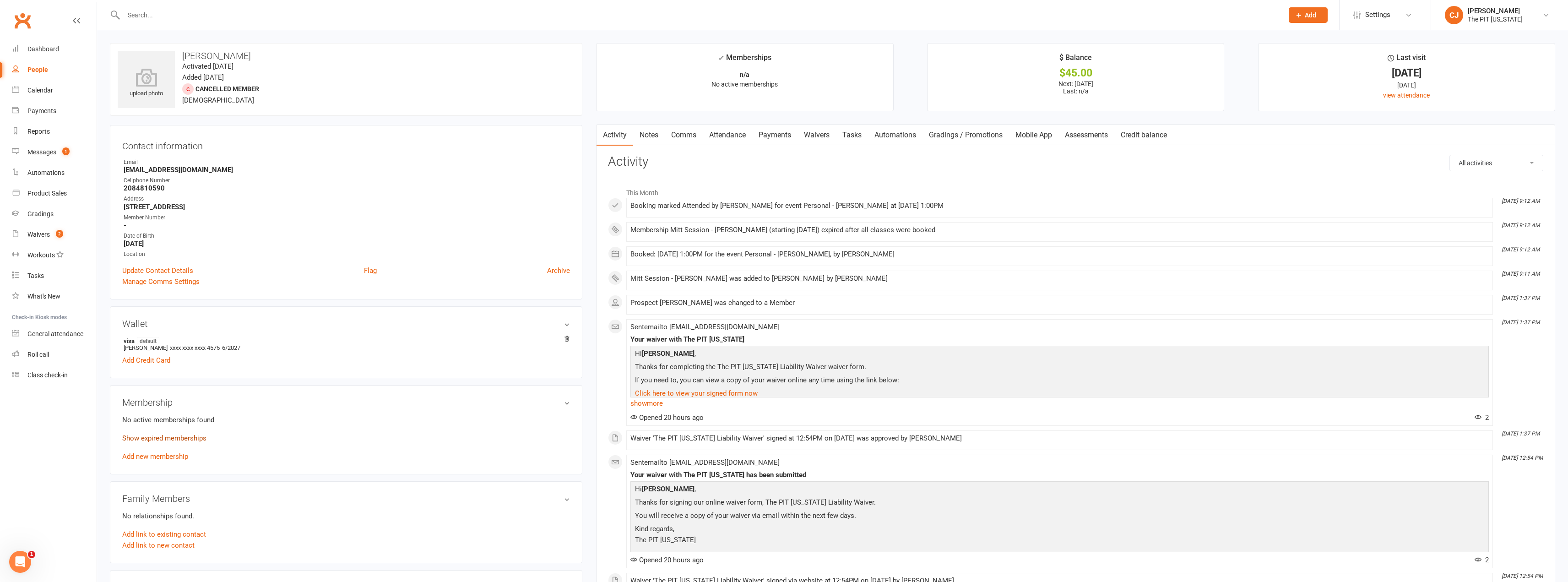
click at [163, 438] on link "Show expired memberships" at bounding box center [164, 438] width 84 height 8
click at [196, 466] on link "Hide expired memberships" at bounding box center [163, 466] width 81 height 8
click at [34, 50] on div "Dashboard" at bounding box center [43, 49] width 32 height 7
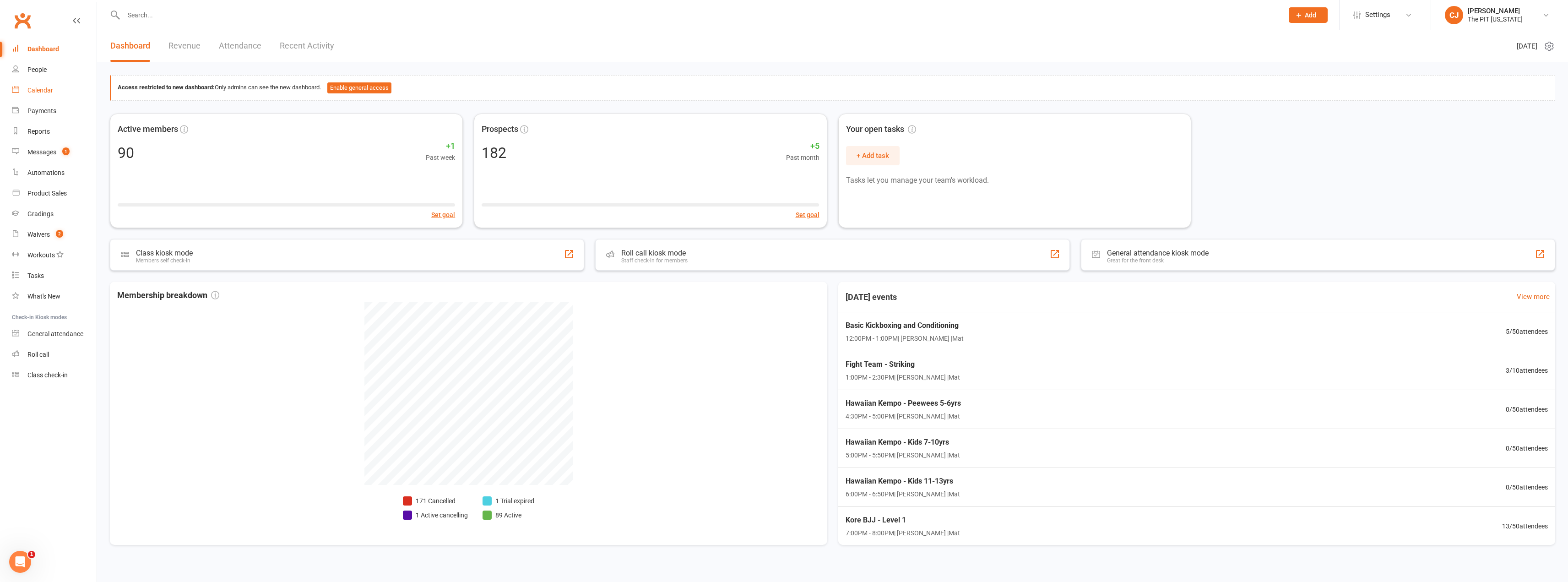
click at [45, 89] on div "Calendar" at bounding box center [40, 90] width 26 height 7
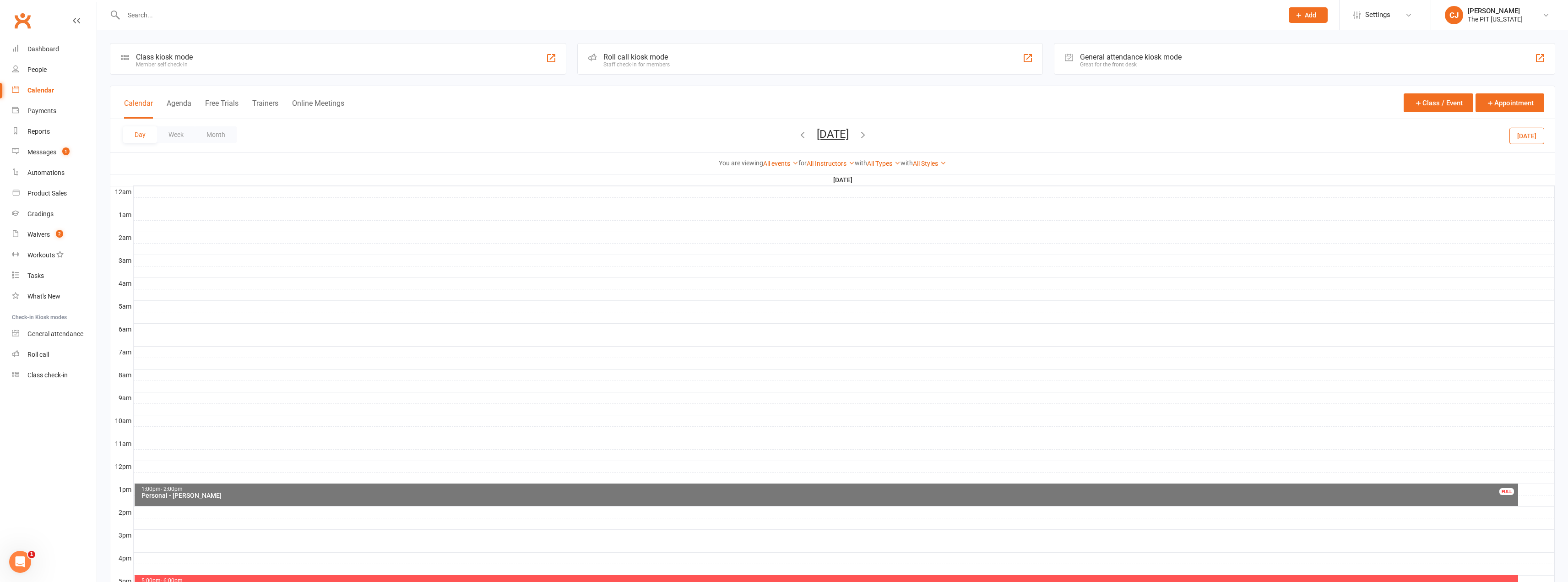
click at [868, 128] on button "button" at bounding box center [863, 136] width 10 height 16
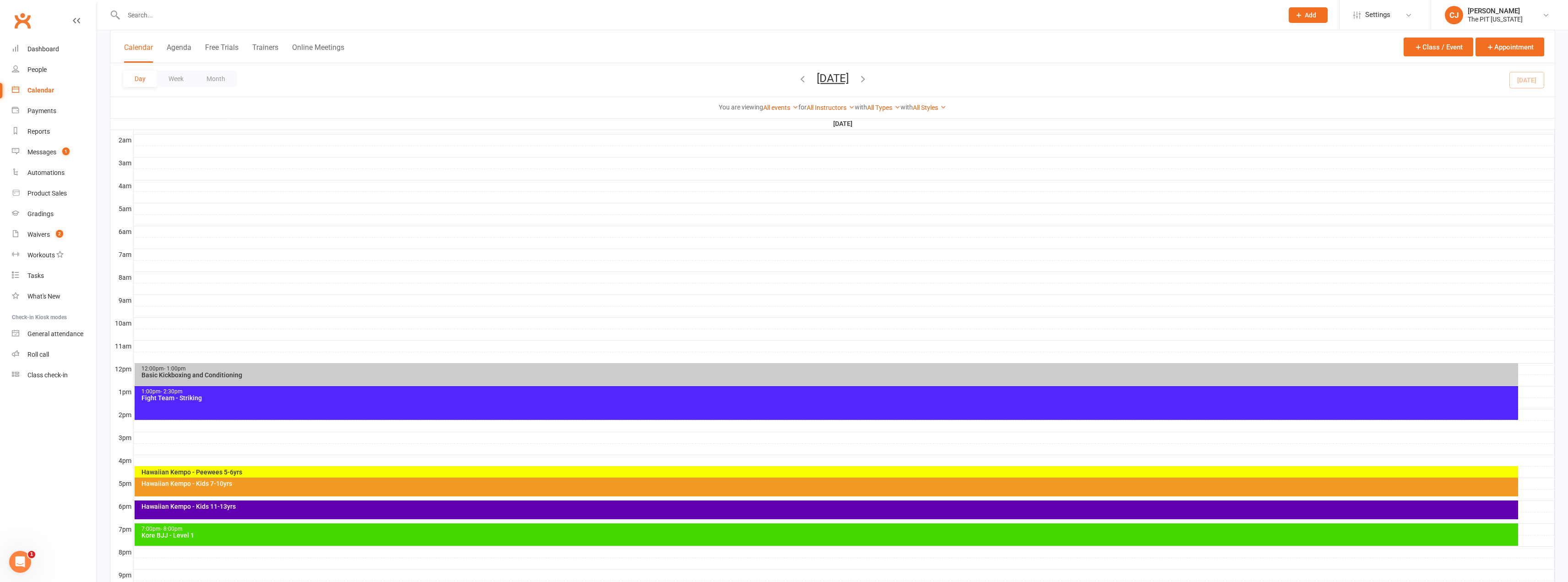
scroll to position [138, 0]
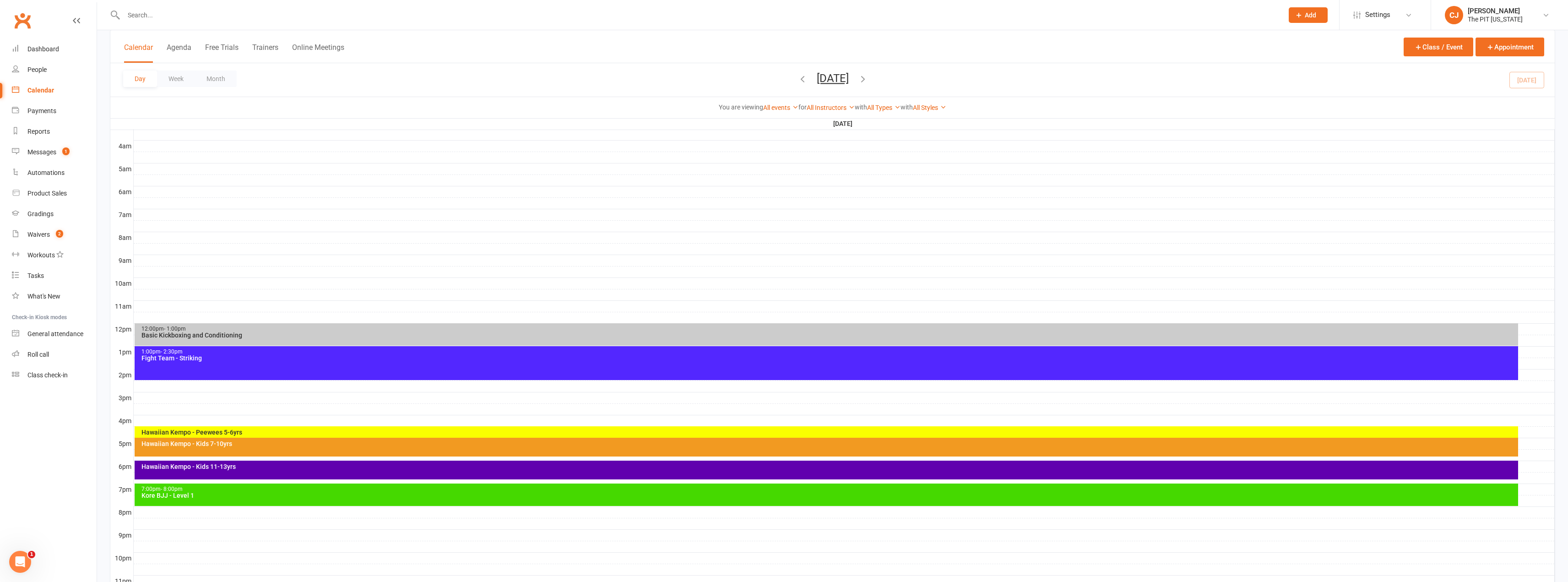
click at [238, 338] on div "Basic Kickboxing and Conditioning" at bounding box center [829, 335] width 1375 height 6
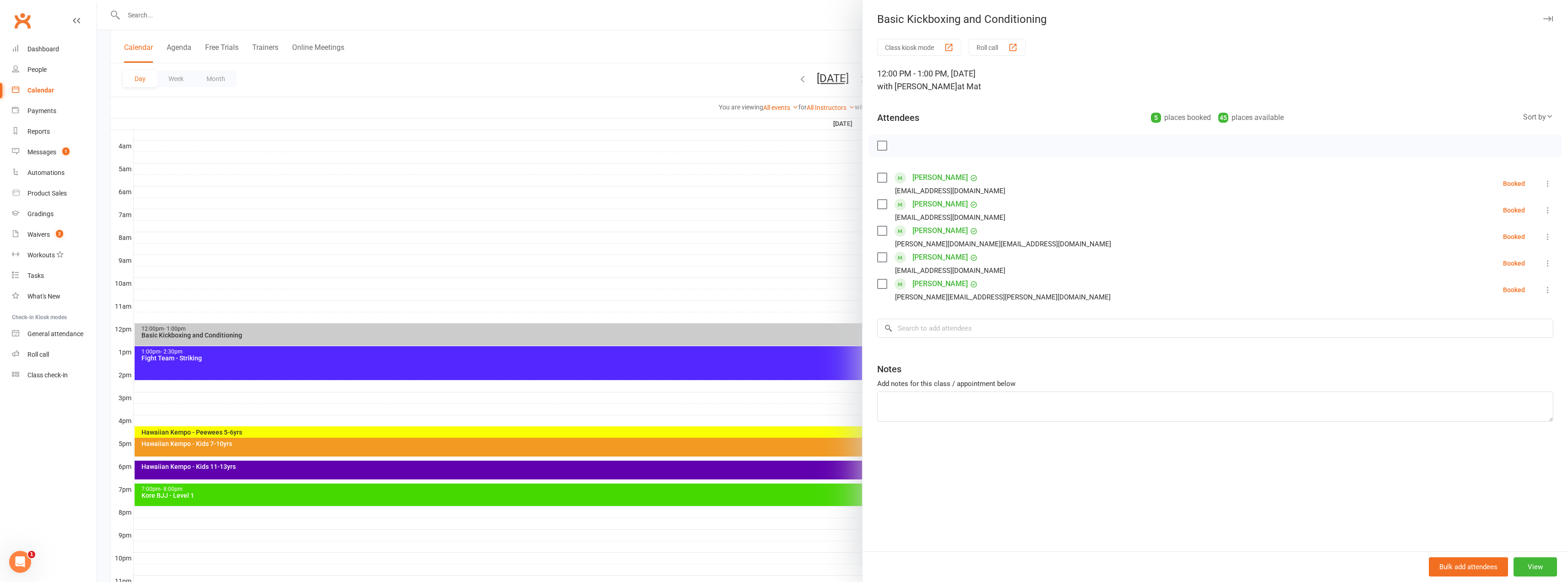
click at [764, 32] on div at bounding box center [833, 291] width 1471 height 582
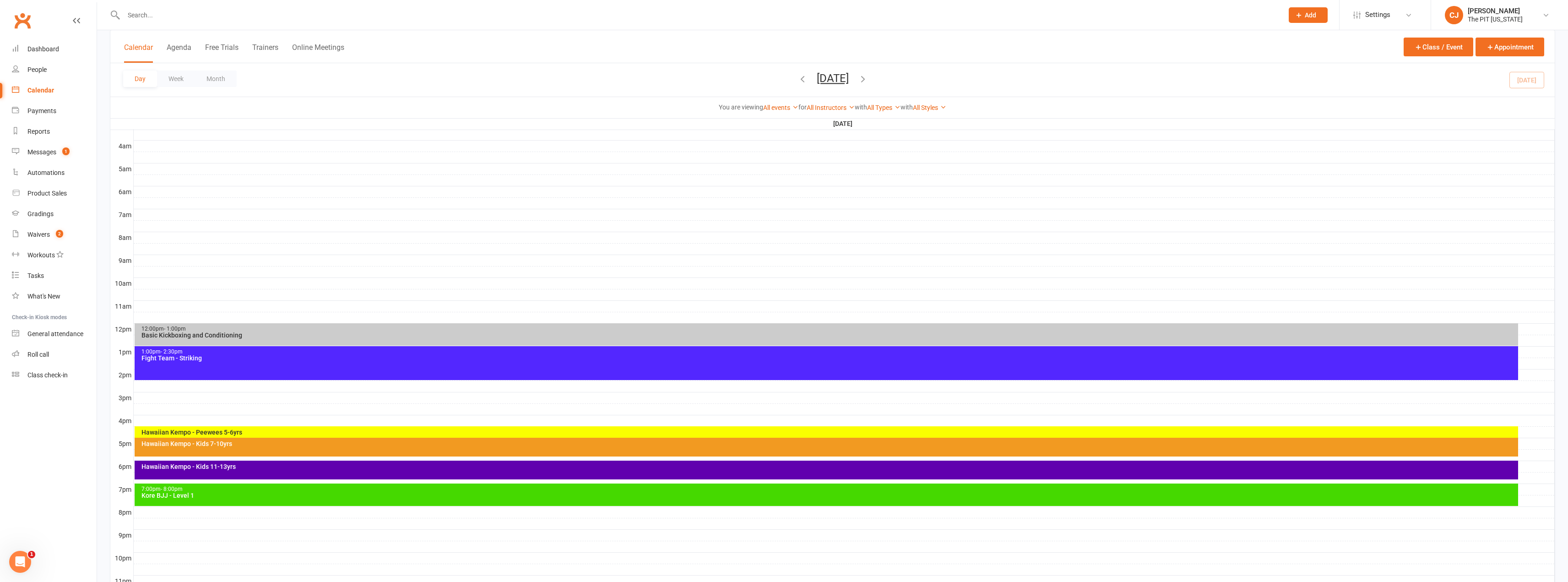
drag, startPoint x: 207, startPoint y: 17, endPoint x: 210, endPoint y: 24, distance: 7.6
click at [208, 19] on input "text" at bounding box center [699, 15] width 1156 height 13
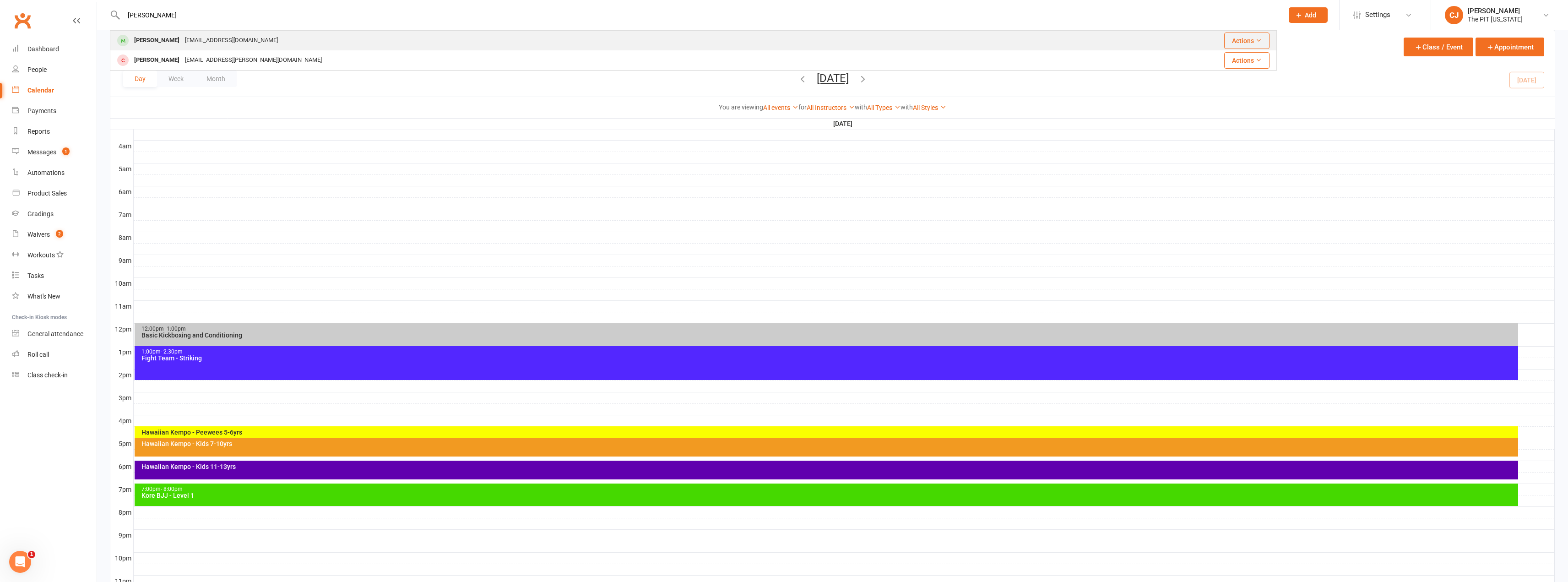
type input "[PERSON_NAME]"
click at [203, 40] on div "[EMAIL_ADDRESS][DOMAIN_NAME]" at bounding box center [231, 40] width 98 height 13
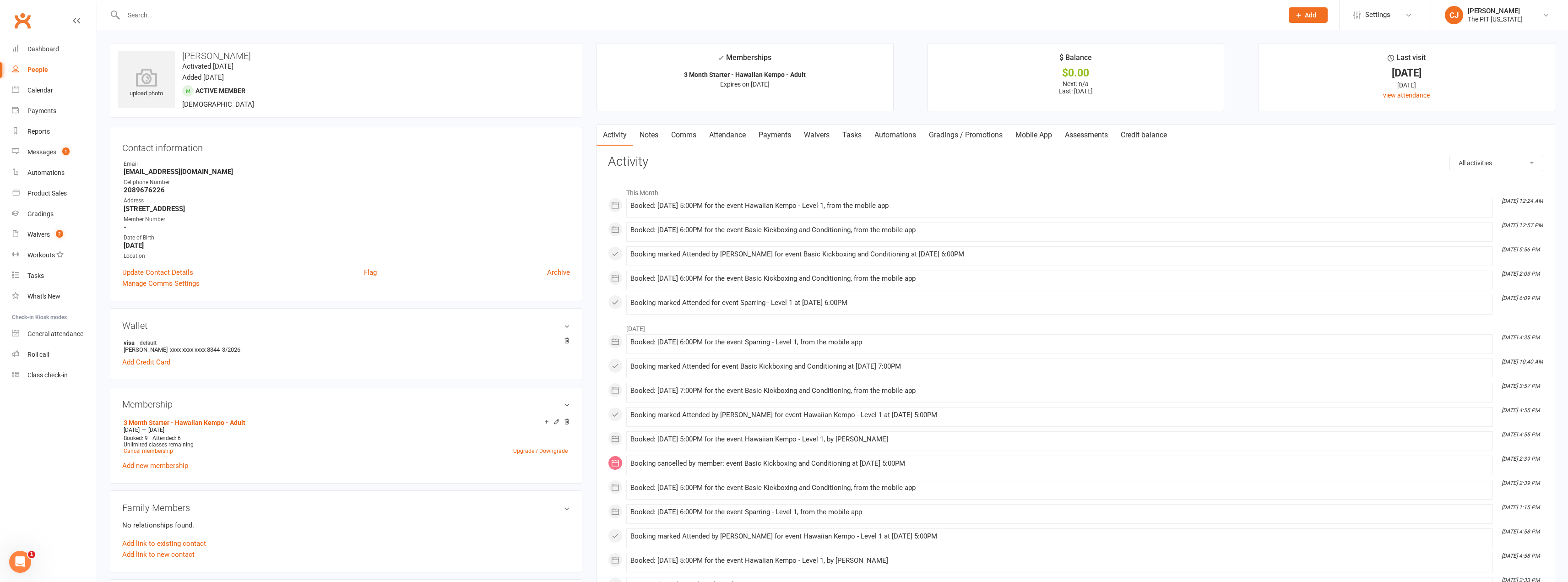
click at [188, 171] on strong "[EMAIL_ADDRESS][DOMAIN_NAME]" at bounding box center [347, 171] width 446 height 8
copy render-form-field "[EMAIL_ADDRESS][DOMAIN_NAME]"
